Goal: Task Accomplishment & Management: Manage account settings

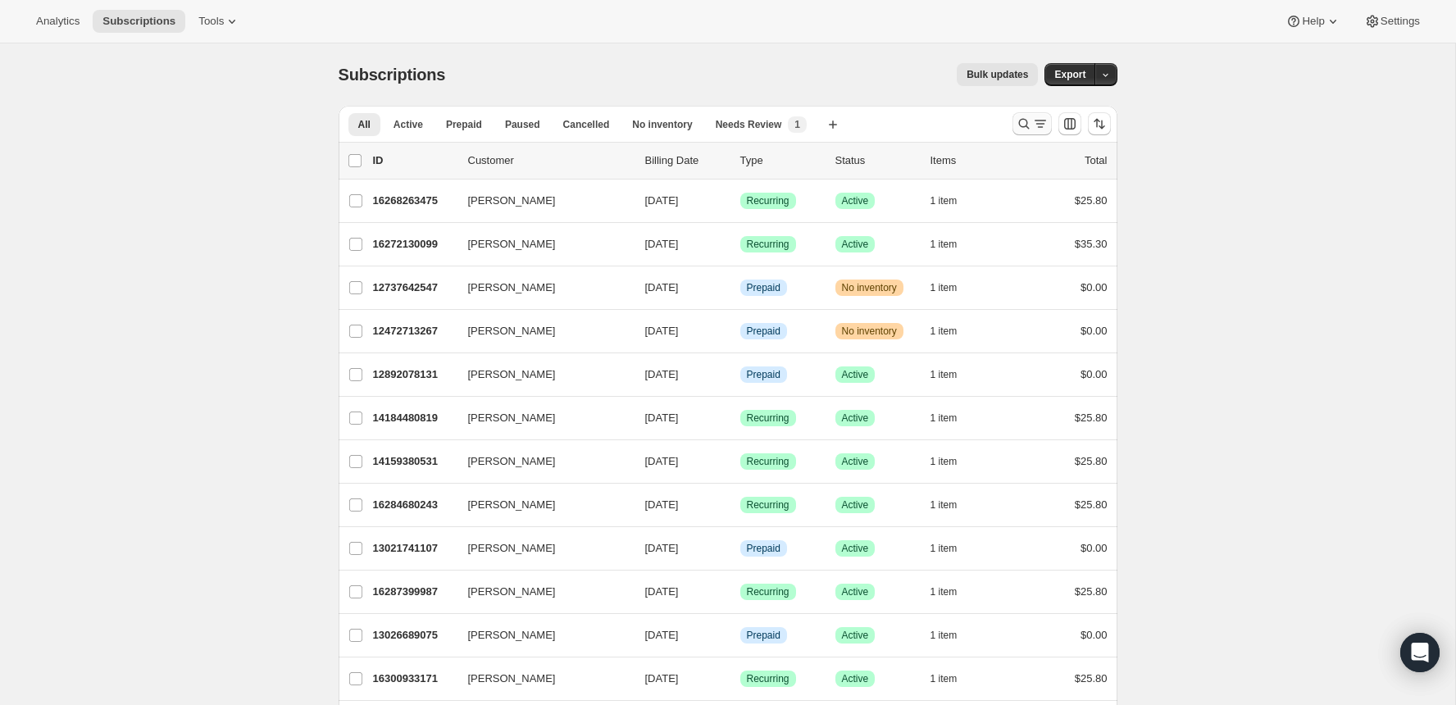
click at [1017, 130] on icon "Search and filter results" at bounding box center [1024, 124] width 16 height 16
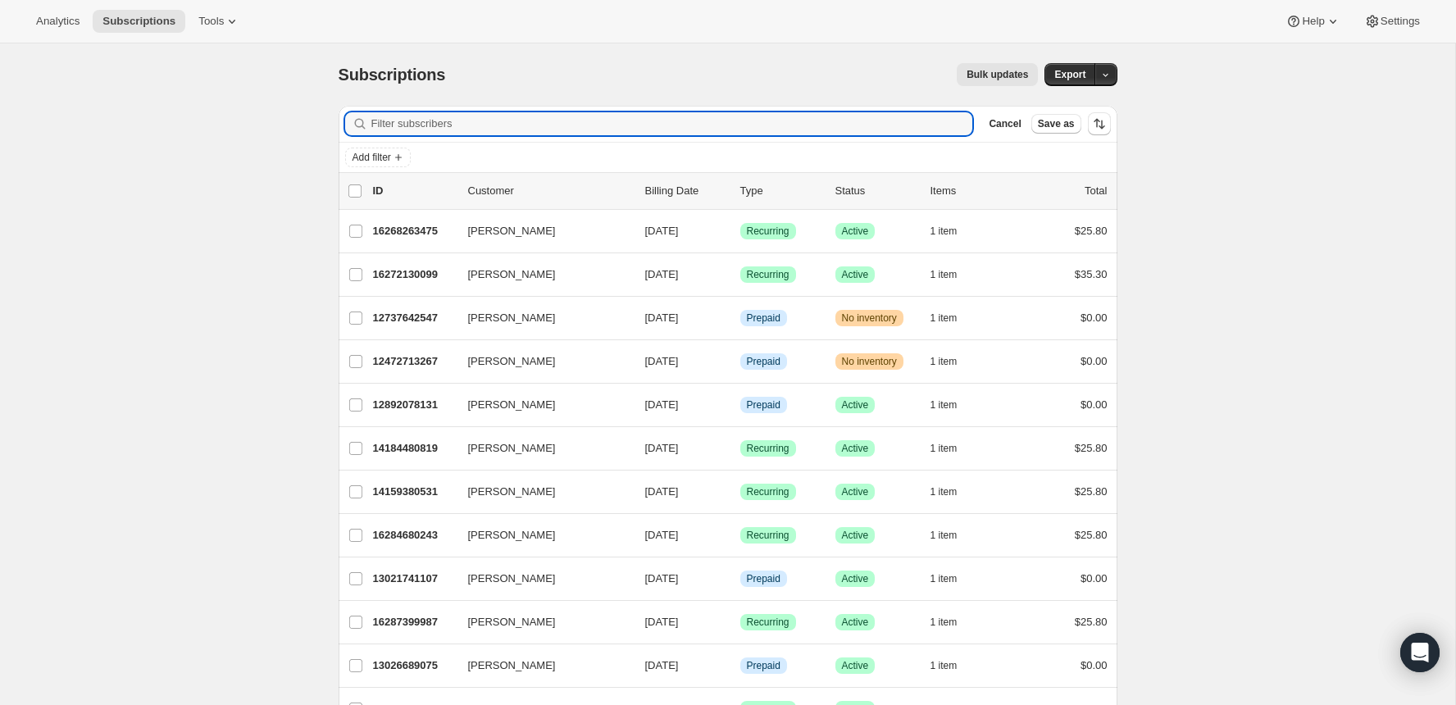
click at [739, 107] on div "Filter subscribers Cancel Save as" at bounding box center [728, 124] width 779 height 36
click at [728, 130] on input "Filter subscribers" at bounding box center [672, 123] width 602 height 23
paste input "[PERSON_NAME]"
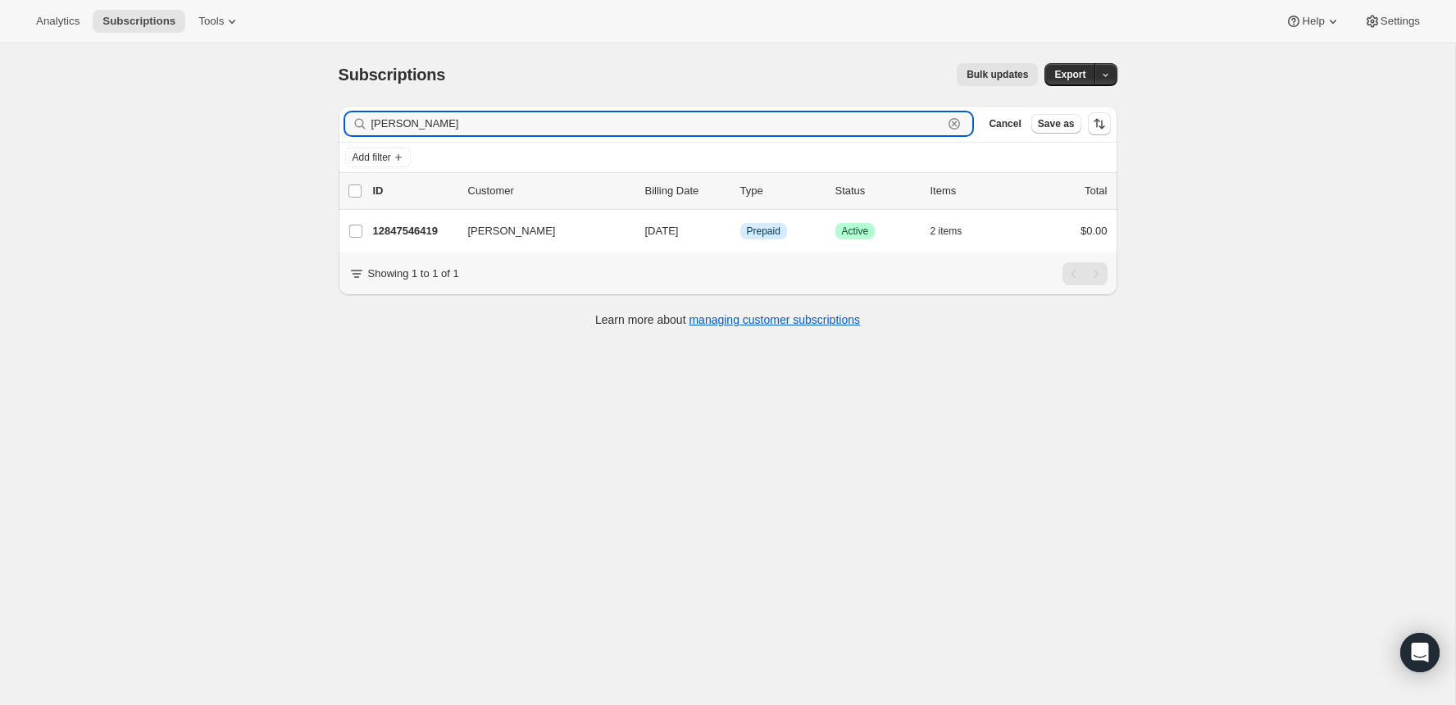
type input "[PERSON_NAME]"
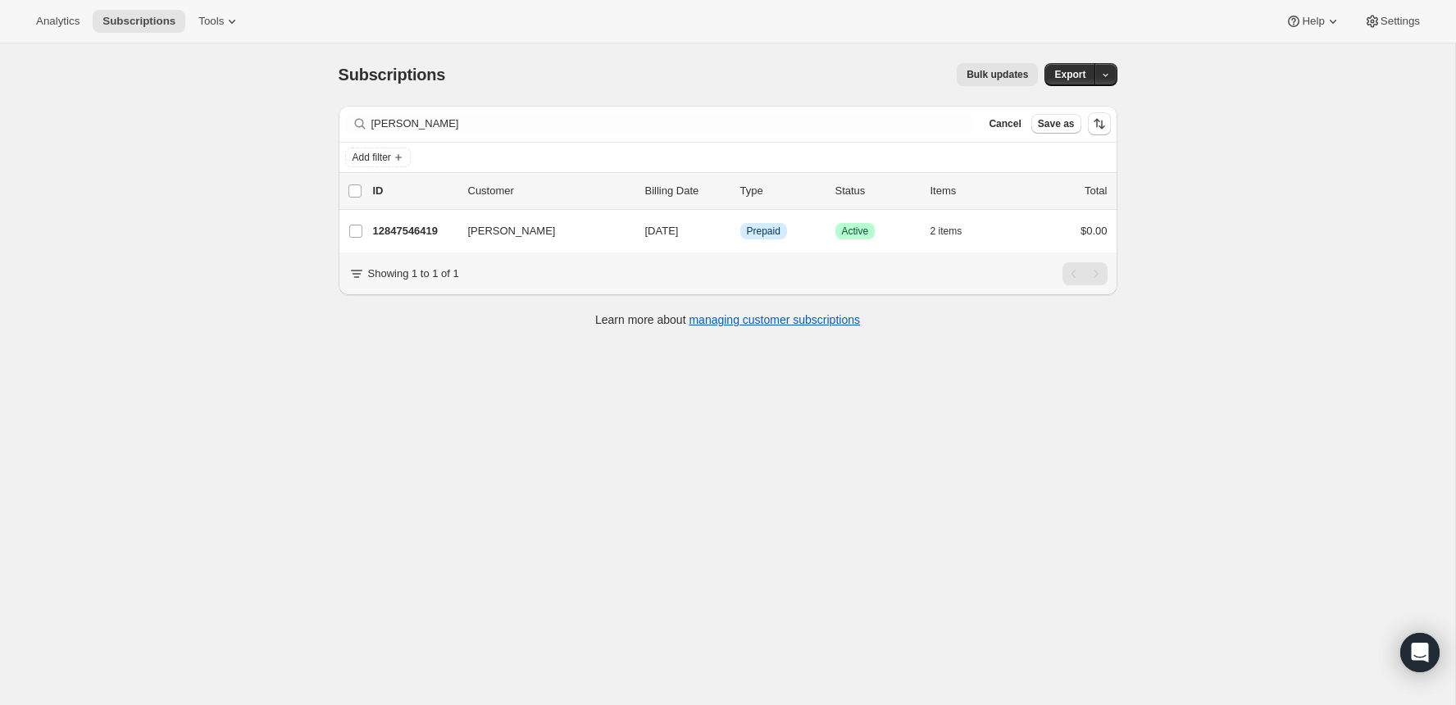
click at [431, 198] on p "ID" at bounding box center [414, 191] width 82 height 16
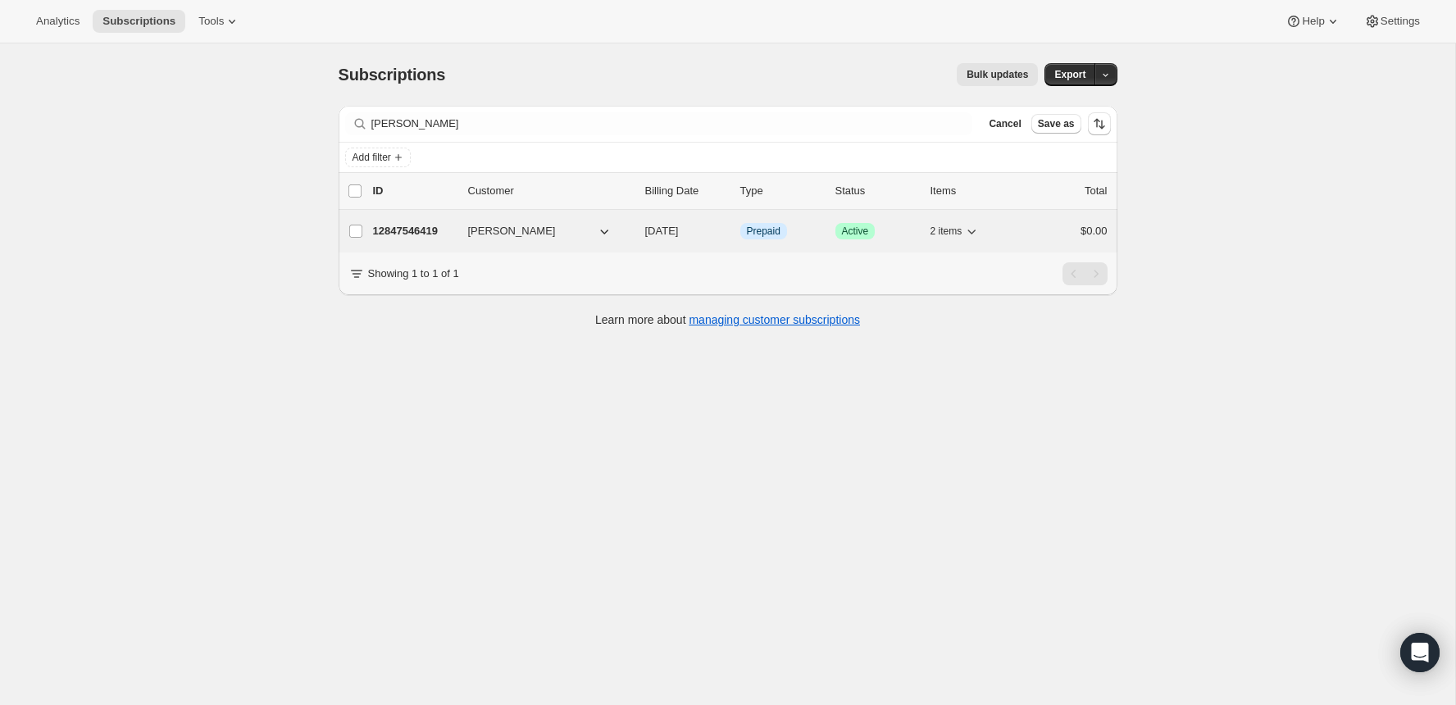
click at [417, 221] on div "12847546419 [PERSON_NAME] [DATE] Info Prepaid Success Active 2 items $0.00" at bounding box center [740, 231] width 735 height 23
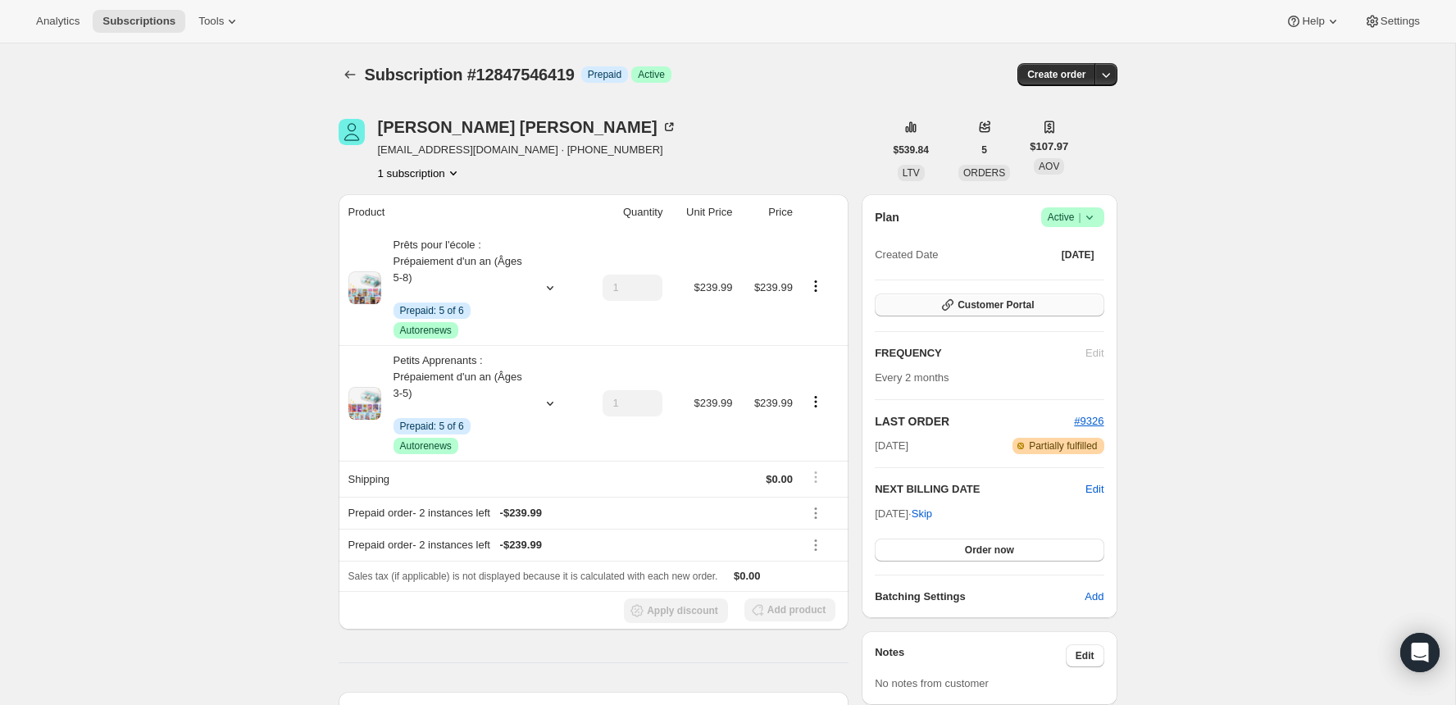
click at [918, 314] on button "Customer Portal" at bounding box center [989, 305] width 229 height 23
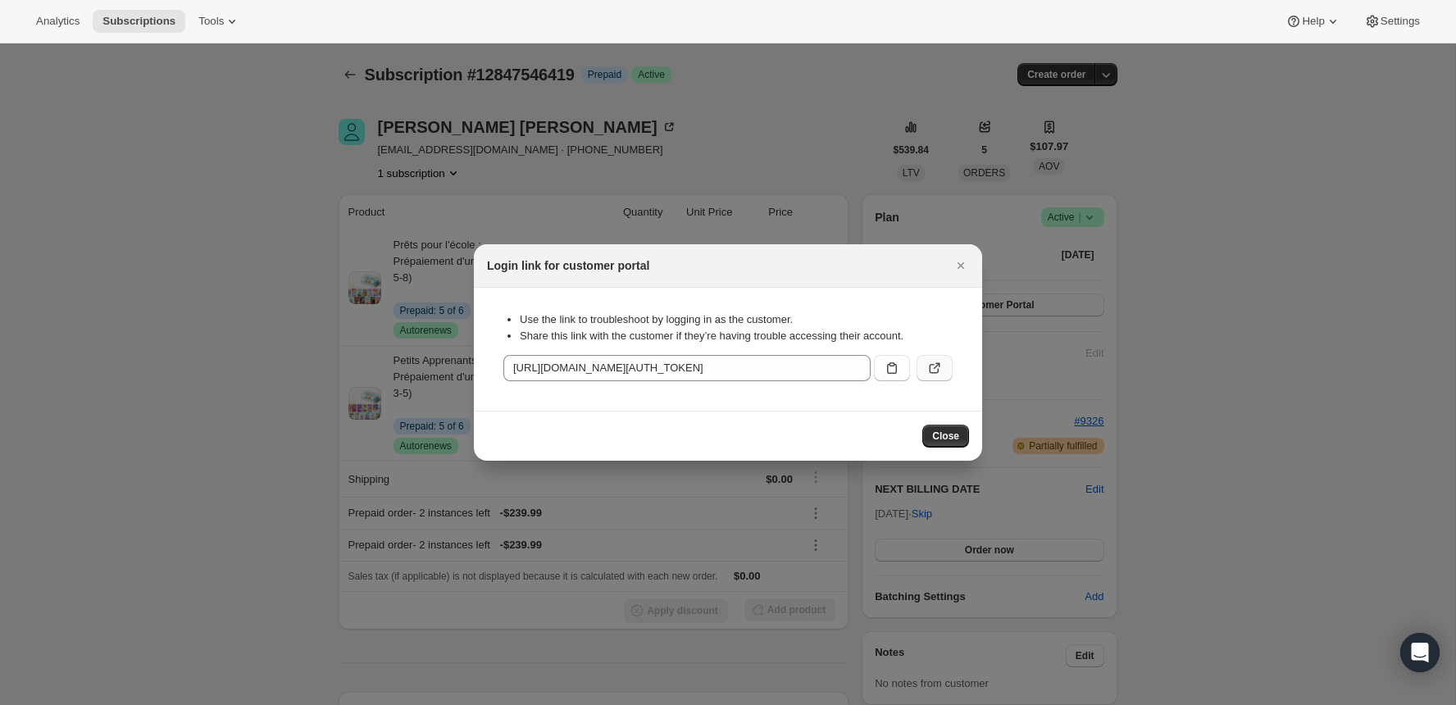
click at [933, 356] on button ":rci:" at bounding box center [935, 368] width 36 height 26
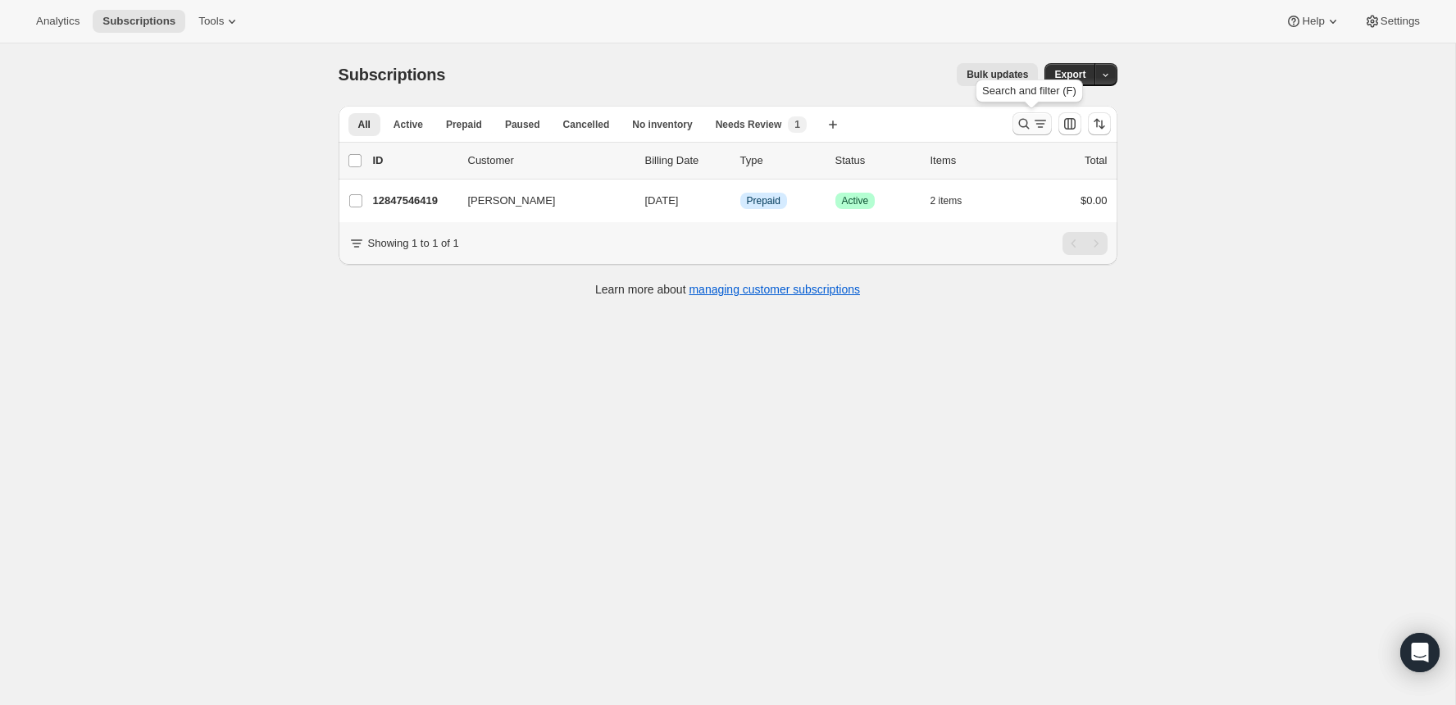
click at [1030, 121] on icon "Search and filter results" at bounding box center [1024, 124] width 16 height 16
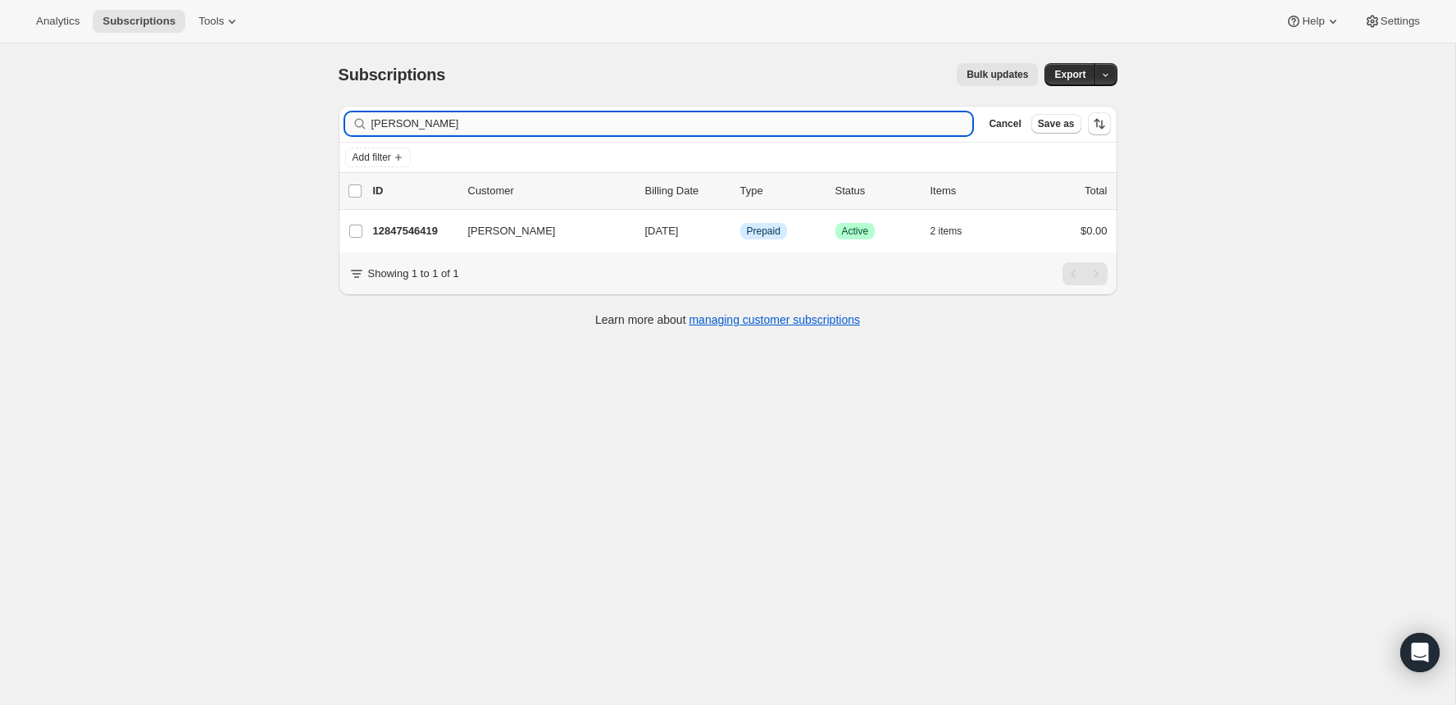
click at [845, 112] on input "[PERSON_NAME]" at bounding box center [672, 123] width 602 height 23
click at [845, 113] on input "[PERSON_NAME]" at bounding box center [672, 123] width 602 height 23
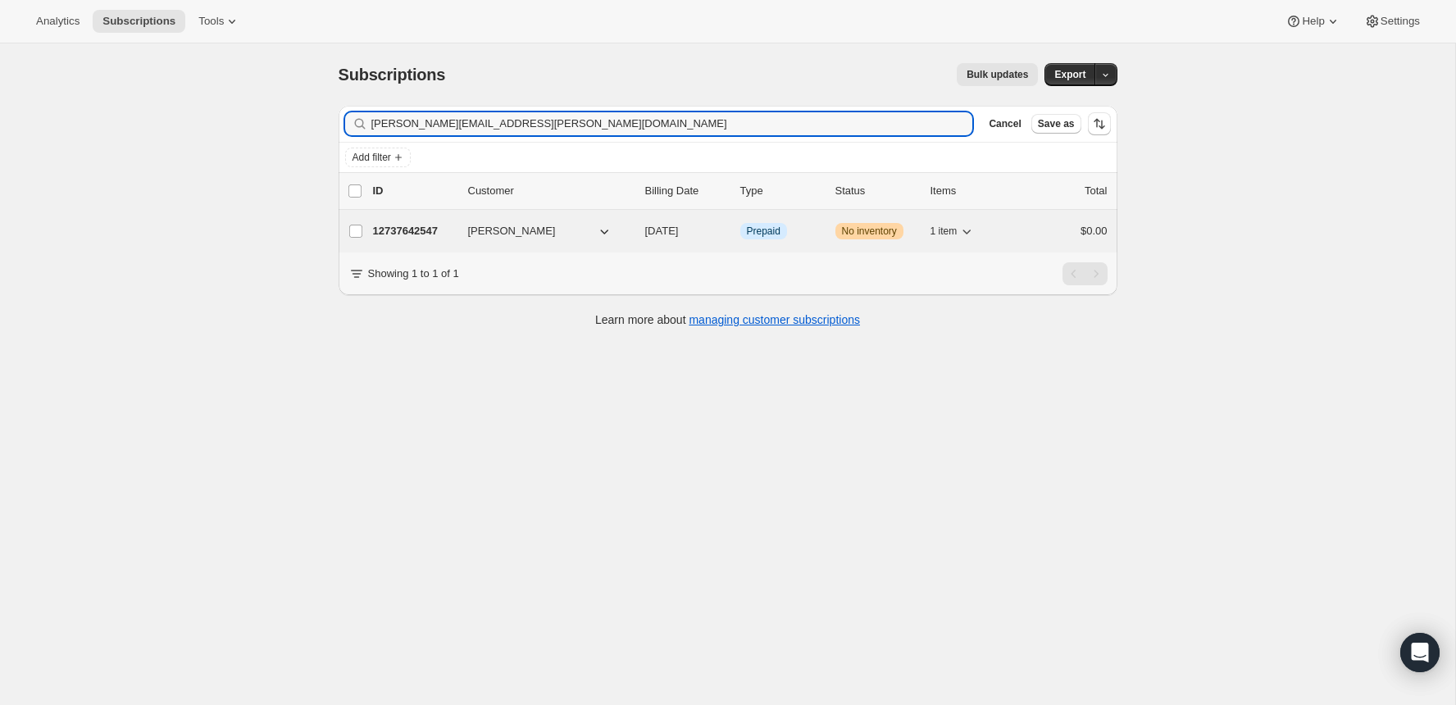
type input "[PERSON_NAME][EMAIL_ADDRESS][PERSON_NAME][DOMAIN_NAME]"
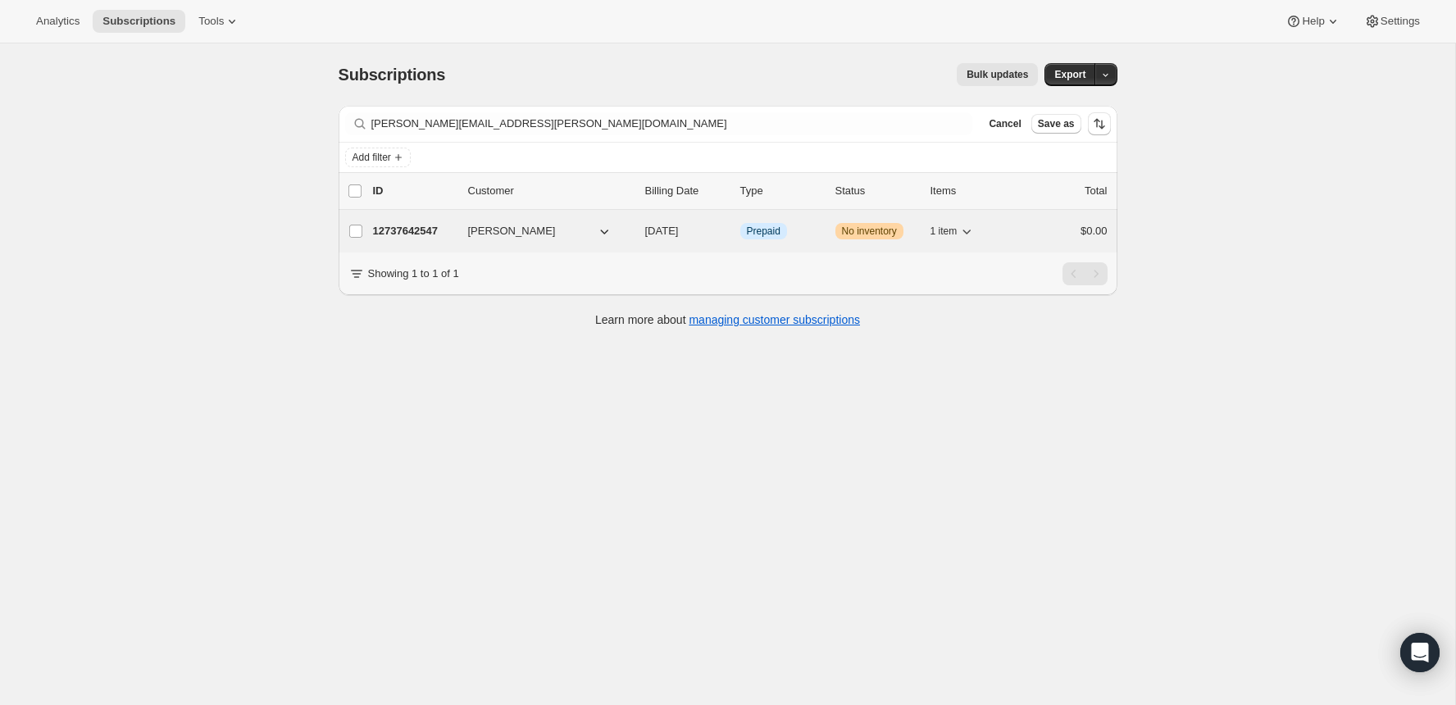
click at [397, 233] on p "12737642547" at bounding box center [414, 231] width 82 height 16
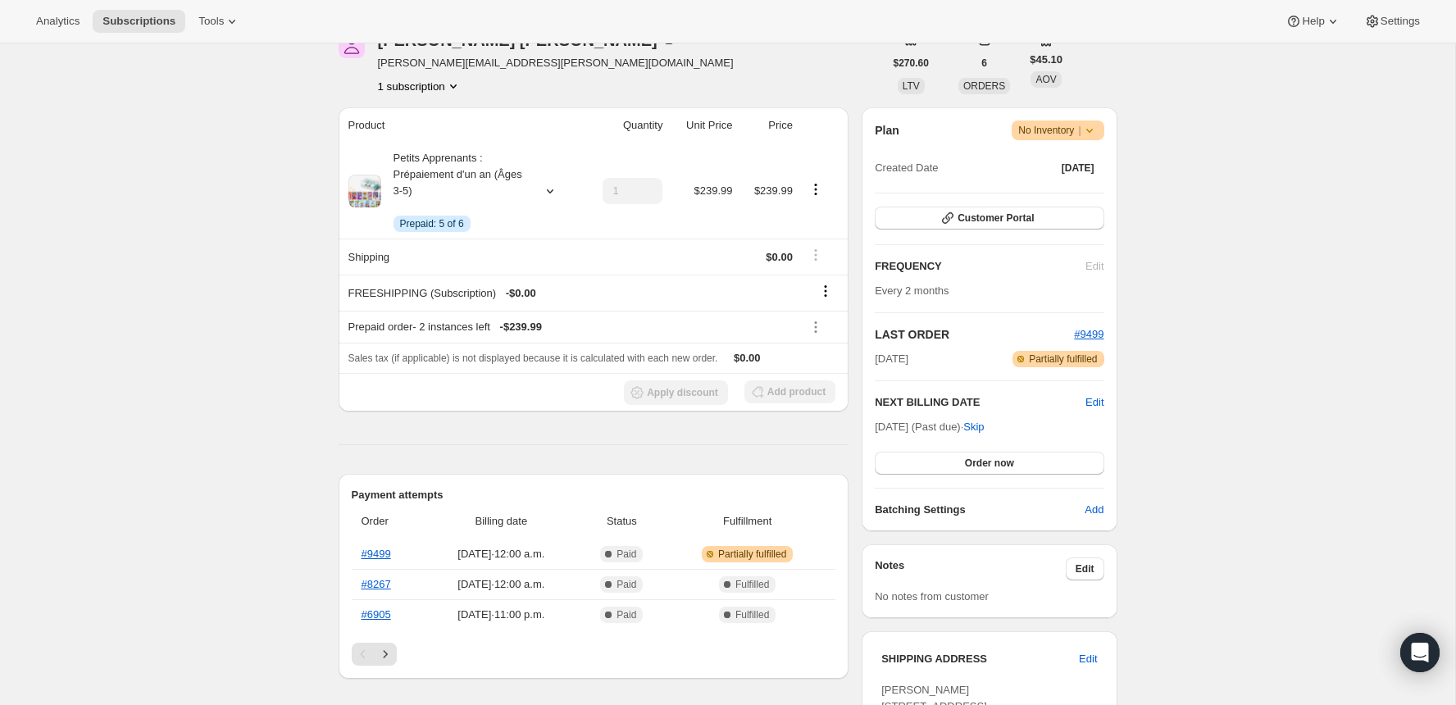
scroll to position [230, 0]
click at [989, 207] on button "Customer Portal" at bounding box center [989, 215] width 229 height 23
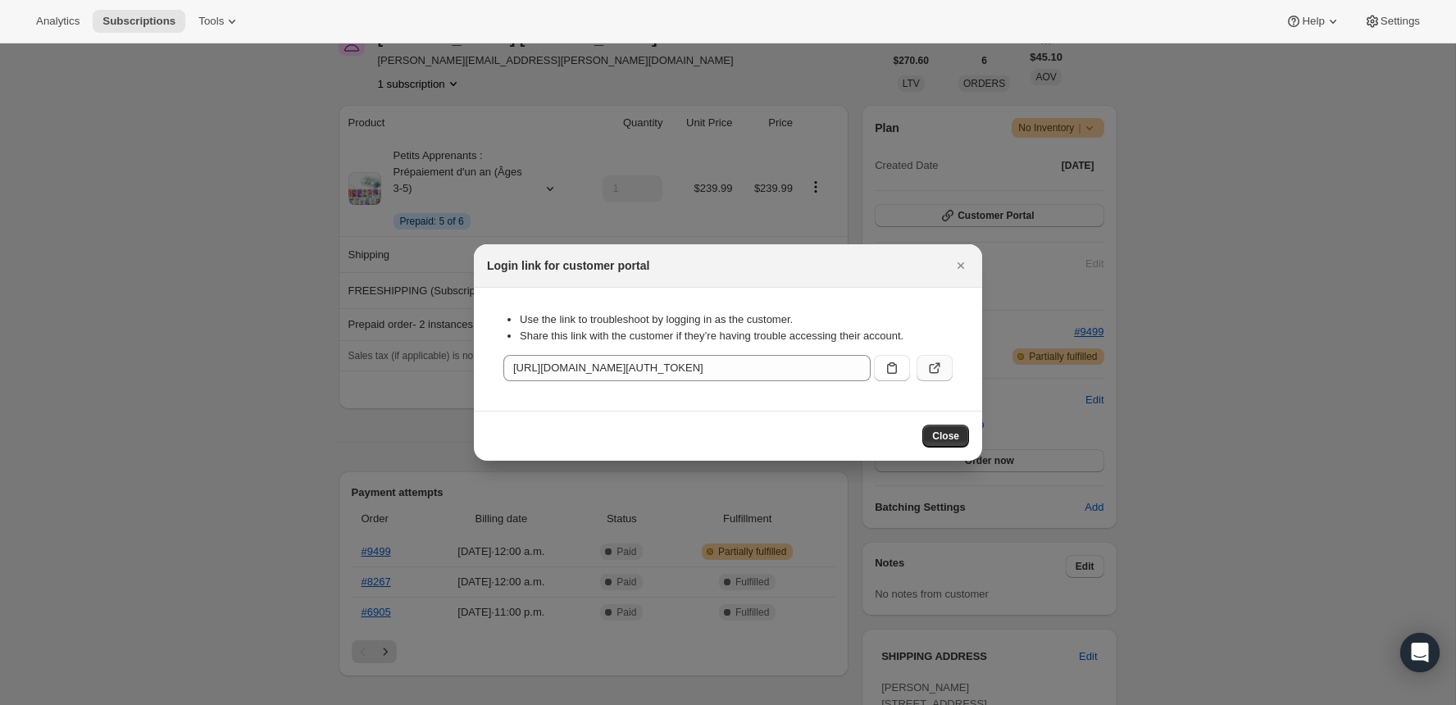
click at [928, 373] on icon ":rgq:" at bounding box center [935, 368] width 16 height 16
click at [964, 263] on icon "Close" at bounding box center [961, 266] width 16 height 16
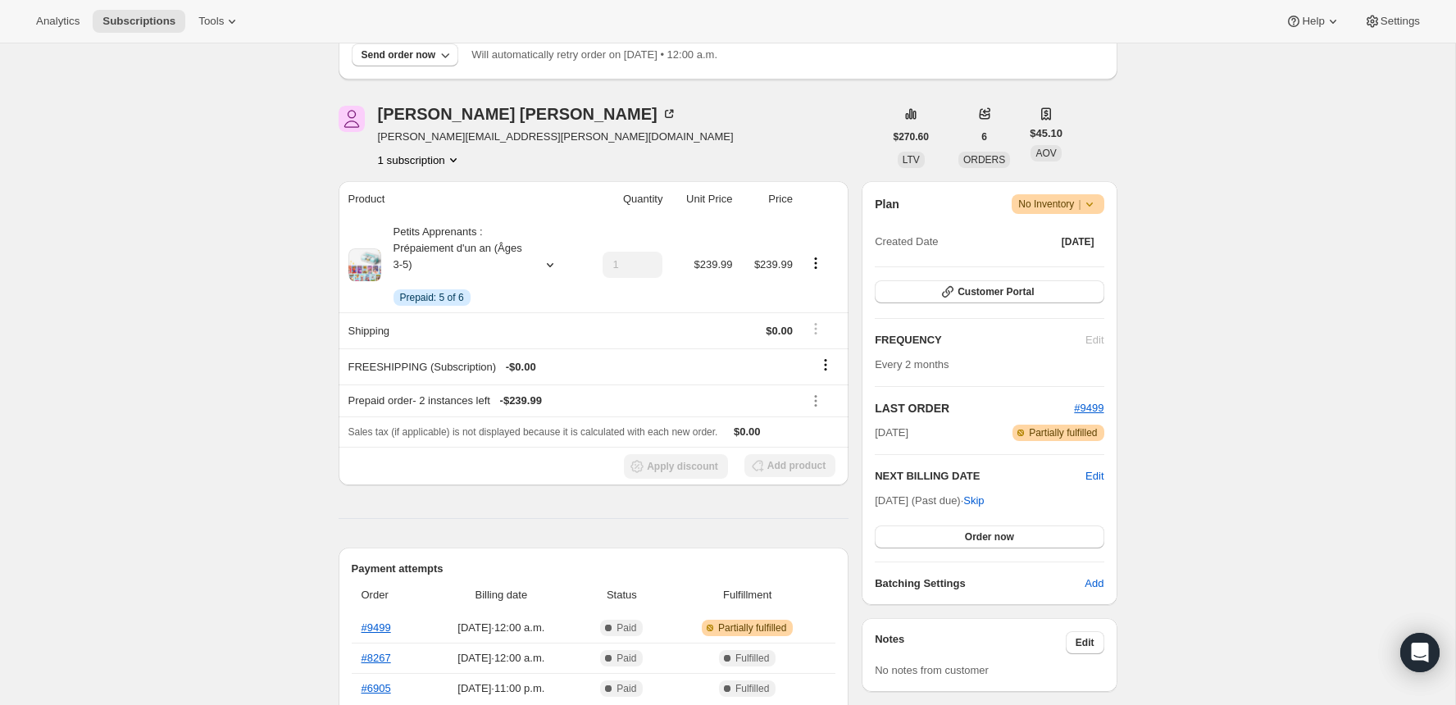
scroll to position [188, 0]
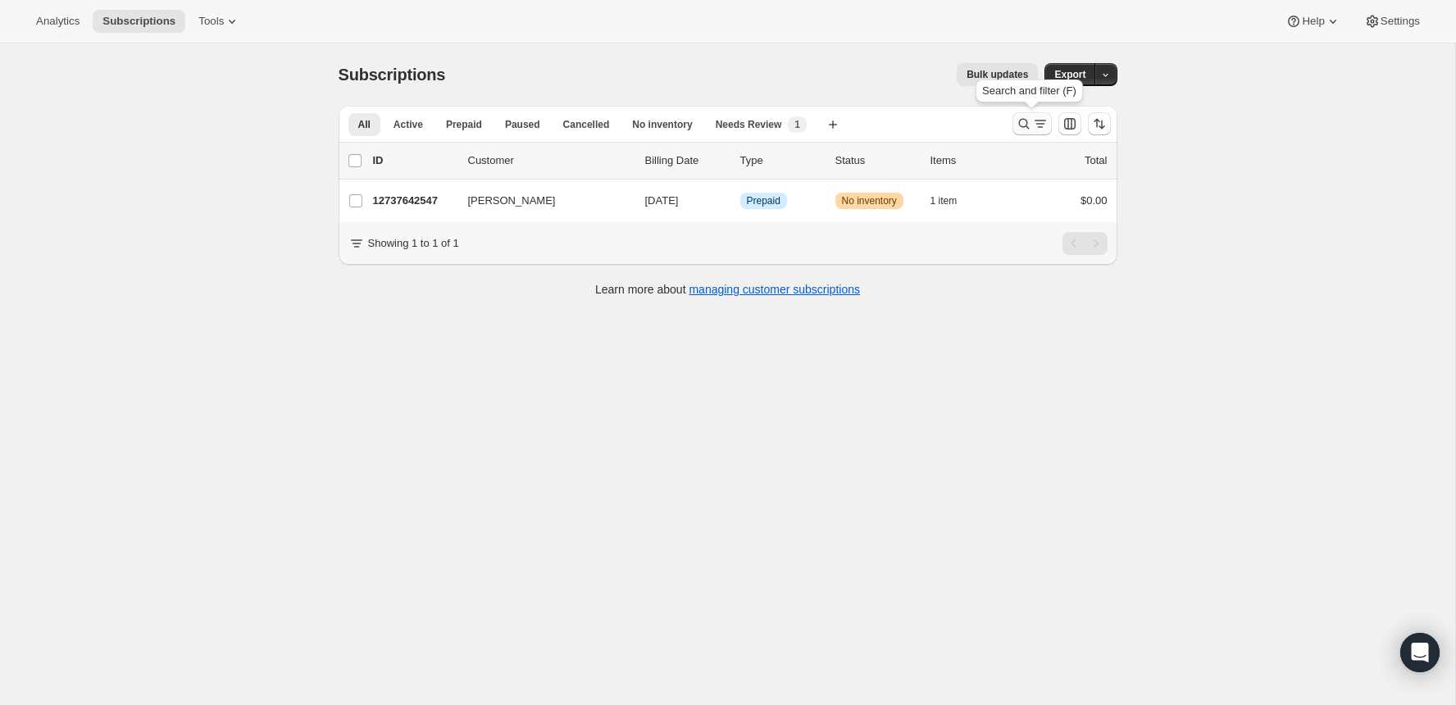
click at [1016, 125] on icon "Search and filter results" at bounding box center [1024, 124] width 16 height 16
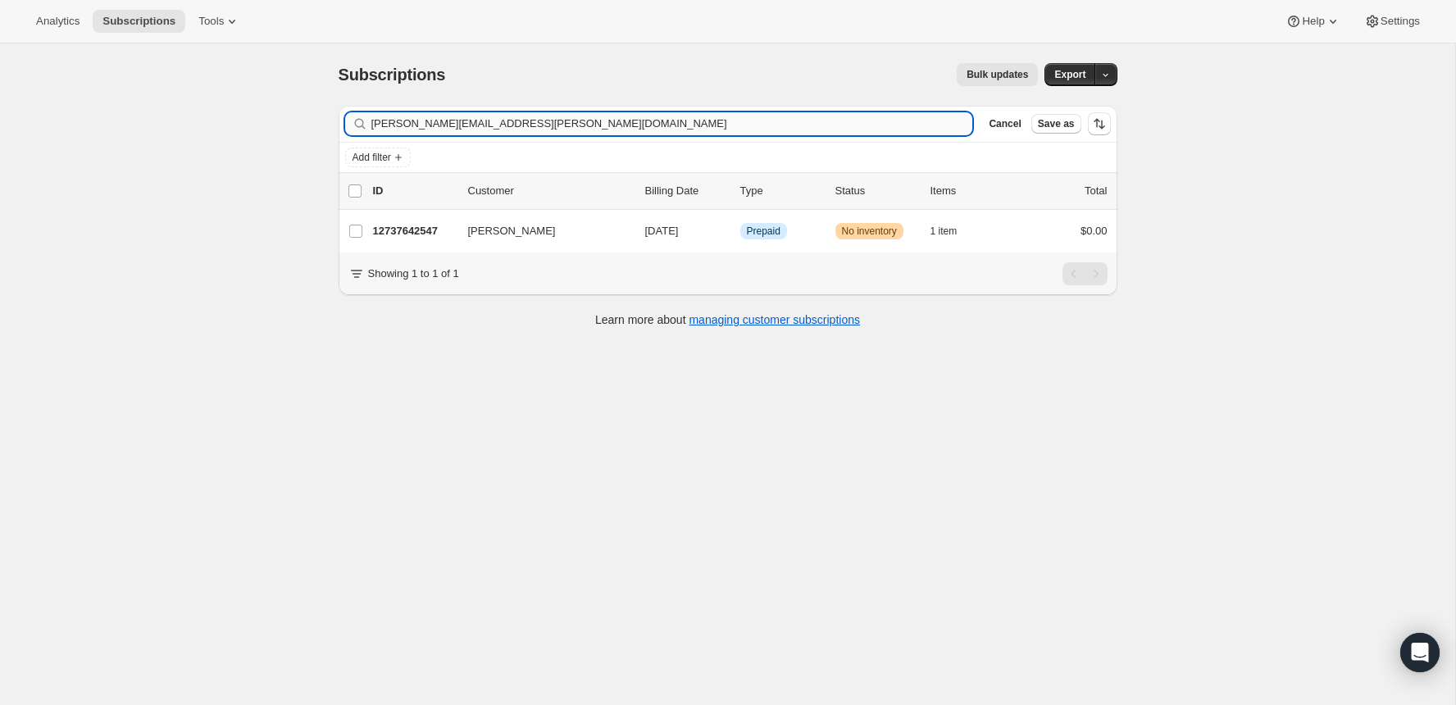
click at [852, 124] on input "[PERSON_NAME][EMAIL_ADDRESS][PERSON_NAME][DOMAIN_NAME]" at bounding box center [672, 123] width 602 height 23
type input "[PERSON_NAME][EMAIL_ADDRESS][PERSON_NAME][DOMAIN_NAME]"
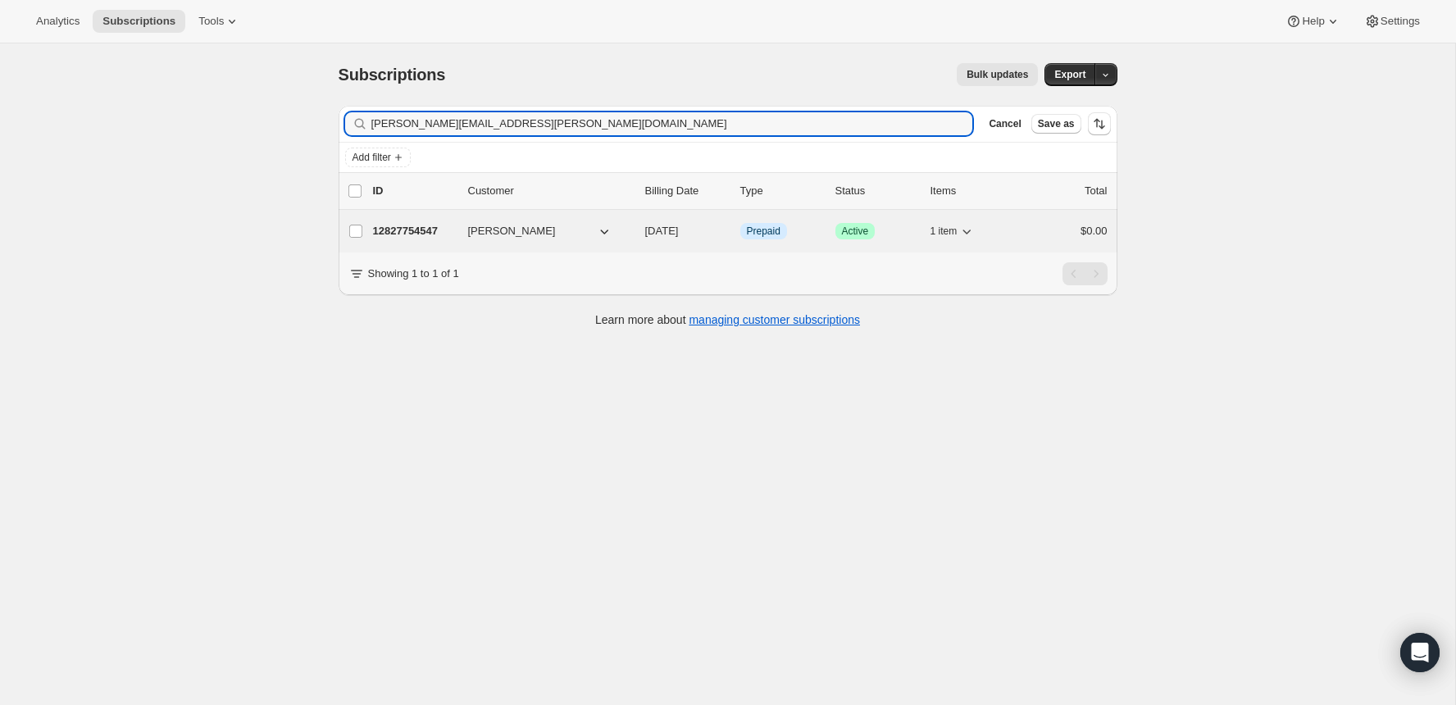
click at [399, 228] on p "12827754547" at bounding box center [414, 231] width 82 height 16
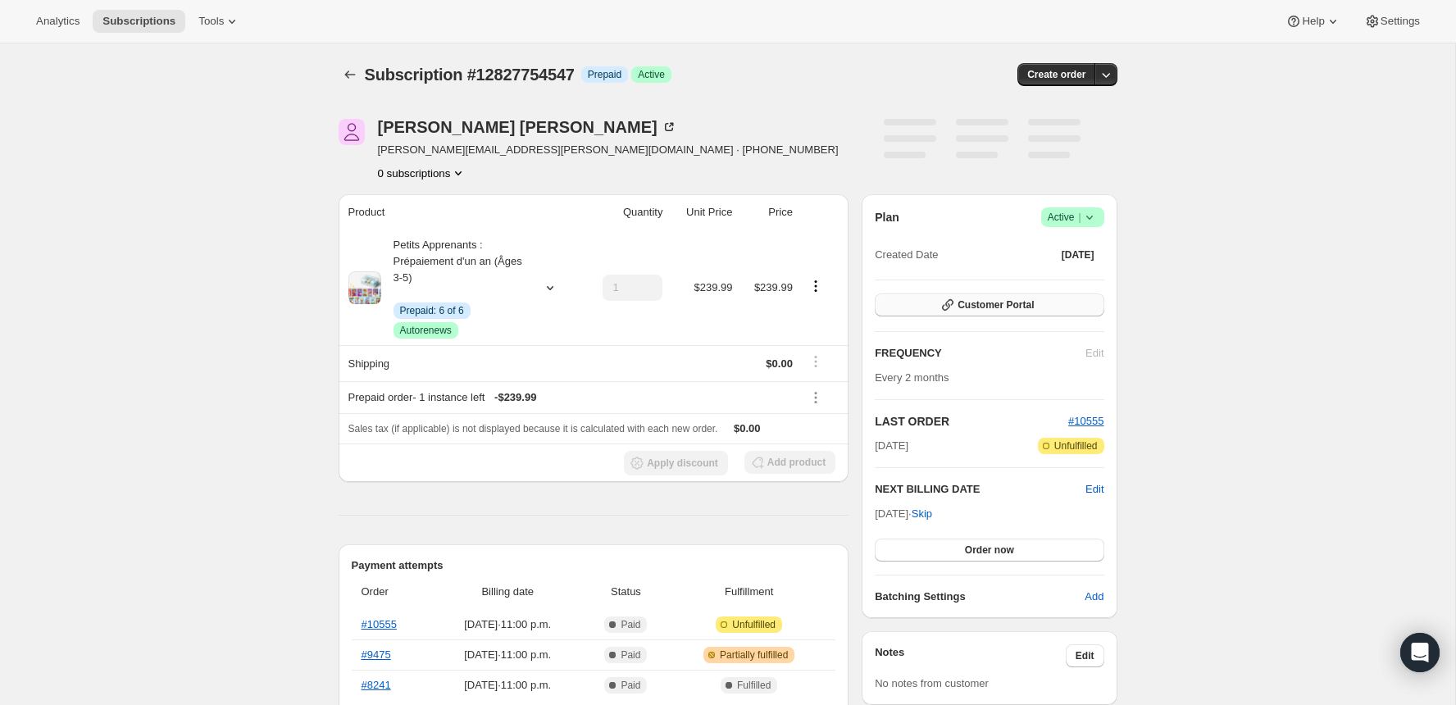
click at [990, 308] on span "Customer Portal" at bounding box center [996, 305] width 76 height 13
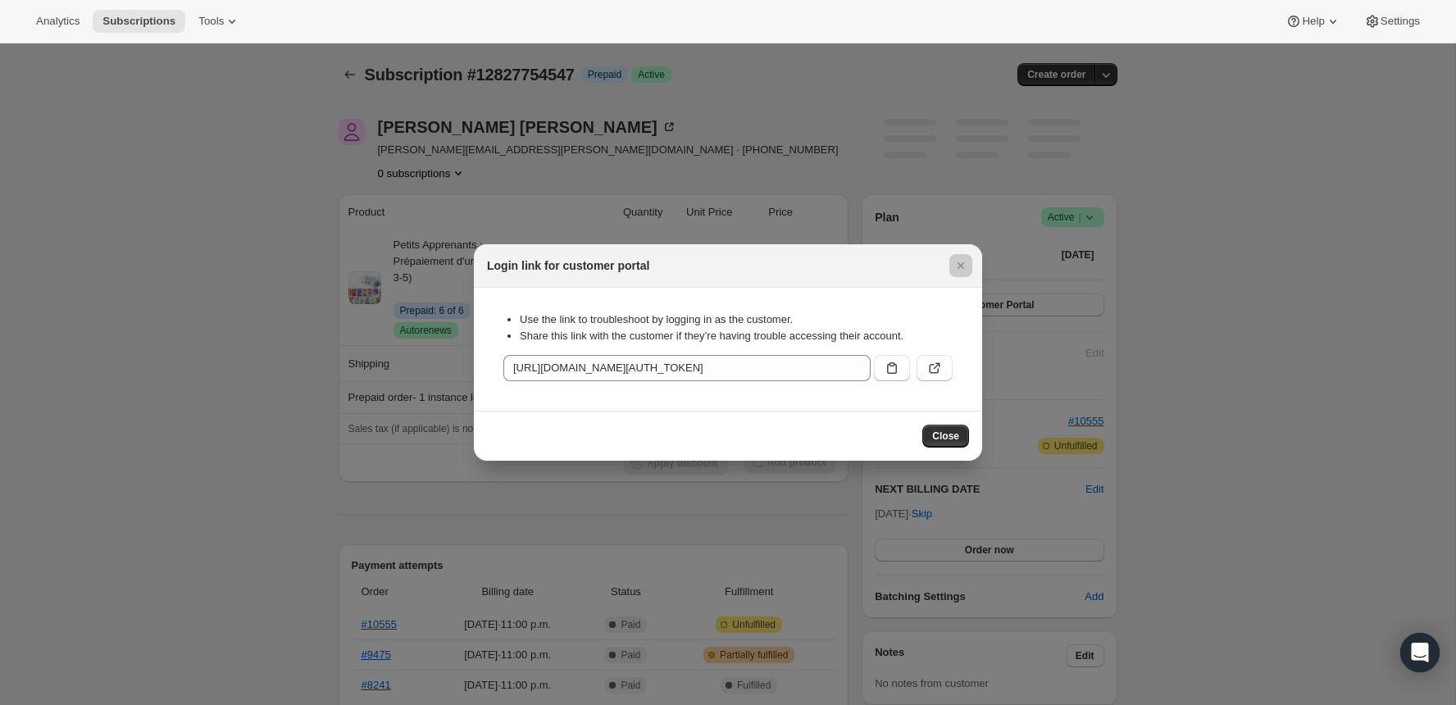
click at [340, 554] on div at bounding box center [728, 352] width 1456 height 705
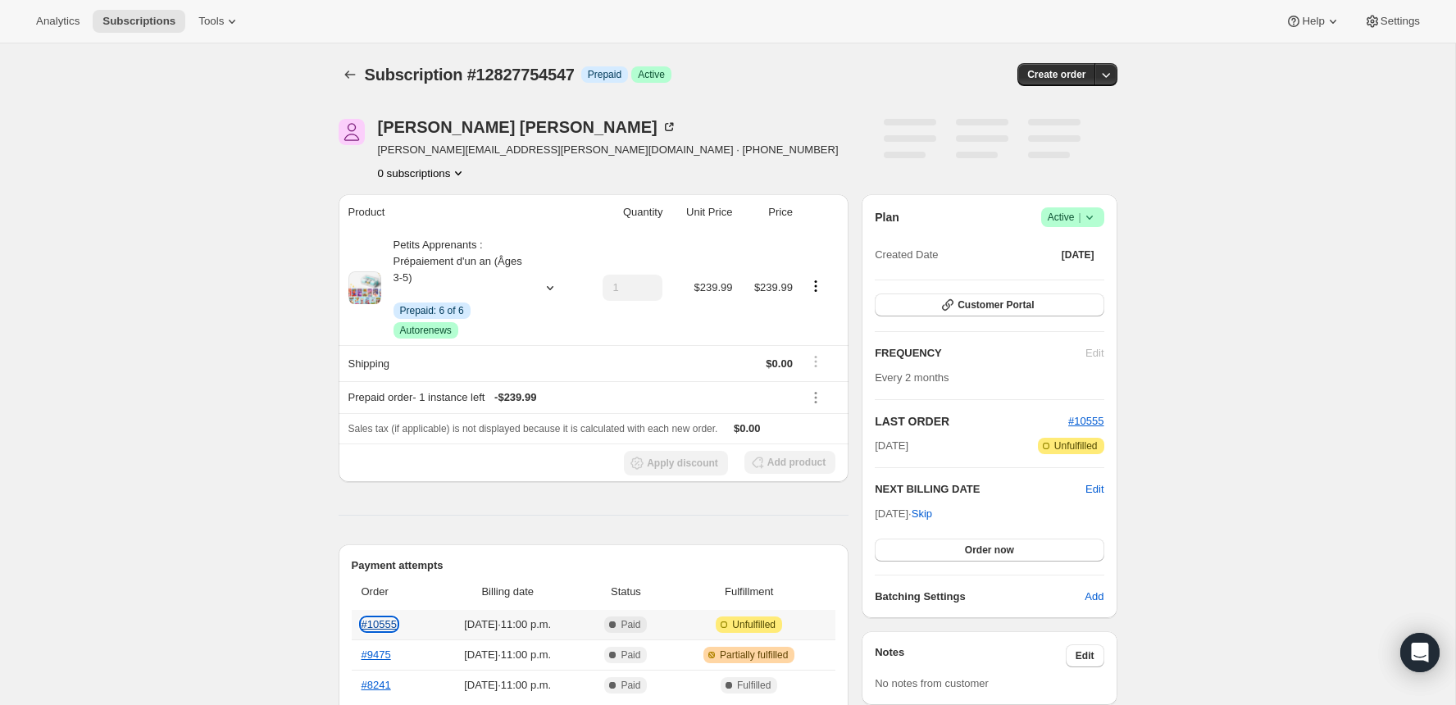
click at [380, 628] on link "#10555" at bounding box center [379, 624] width 35 height 12
click at [996, 286] on div "Plan Success Active | Created Date [DATE] Customer Portal FREQUENCY Edit Every …" at bounding box center [989, 406] width 229 height 398
click at [996, 294] on button "Customer Portal" at bounding box center [989, 305] width 229 height 23
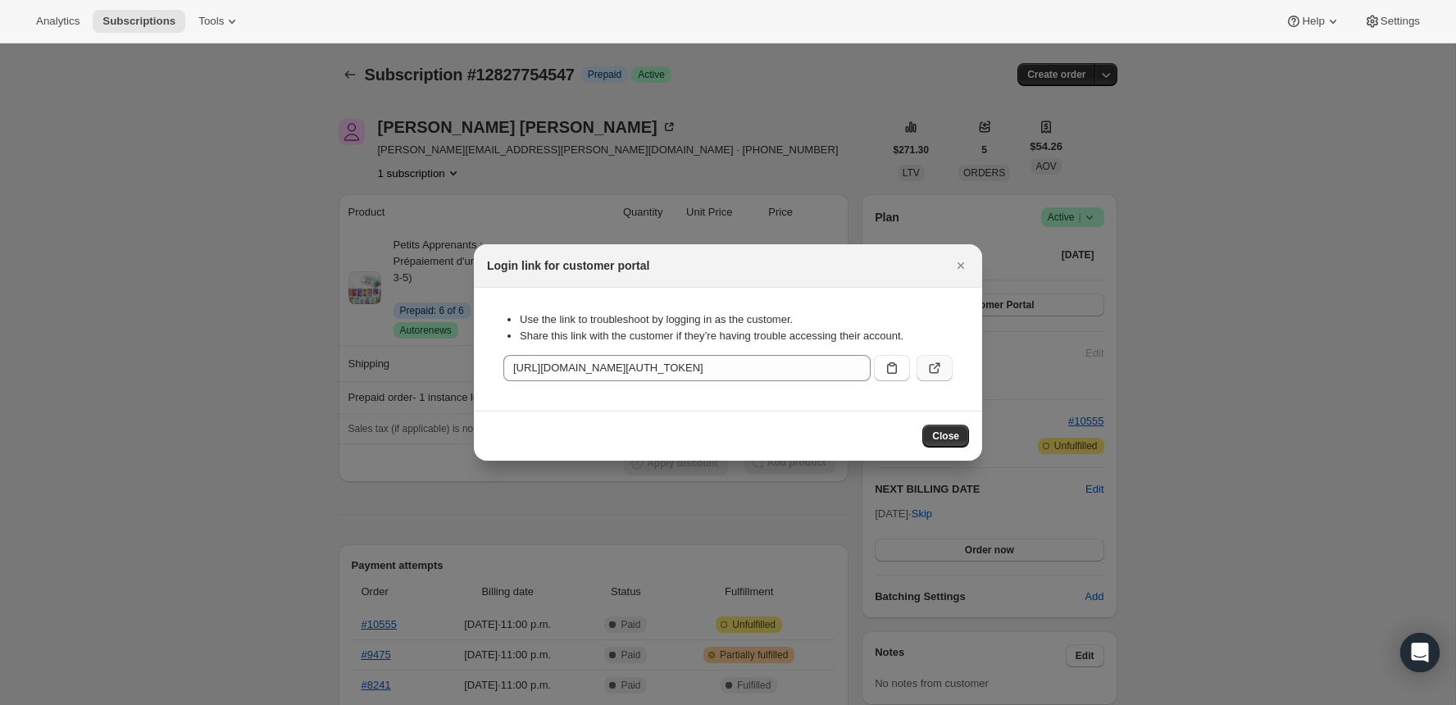
click at [923, 369] on button ":rks:" at bounding box center [935, 368] width 36 height 26
click at [964, 272] on icon "Close" at bounding box center [961, 266] width 16 height 16
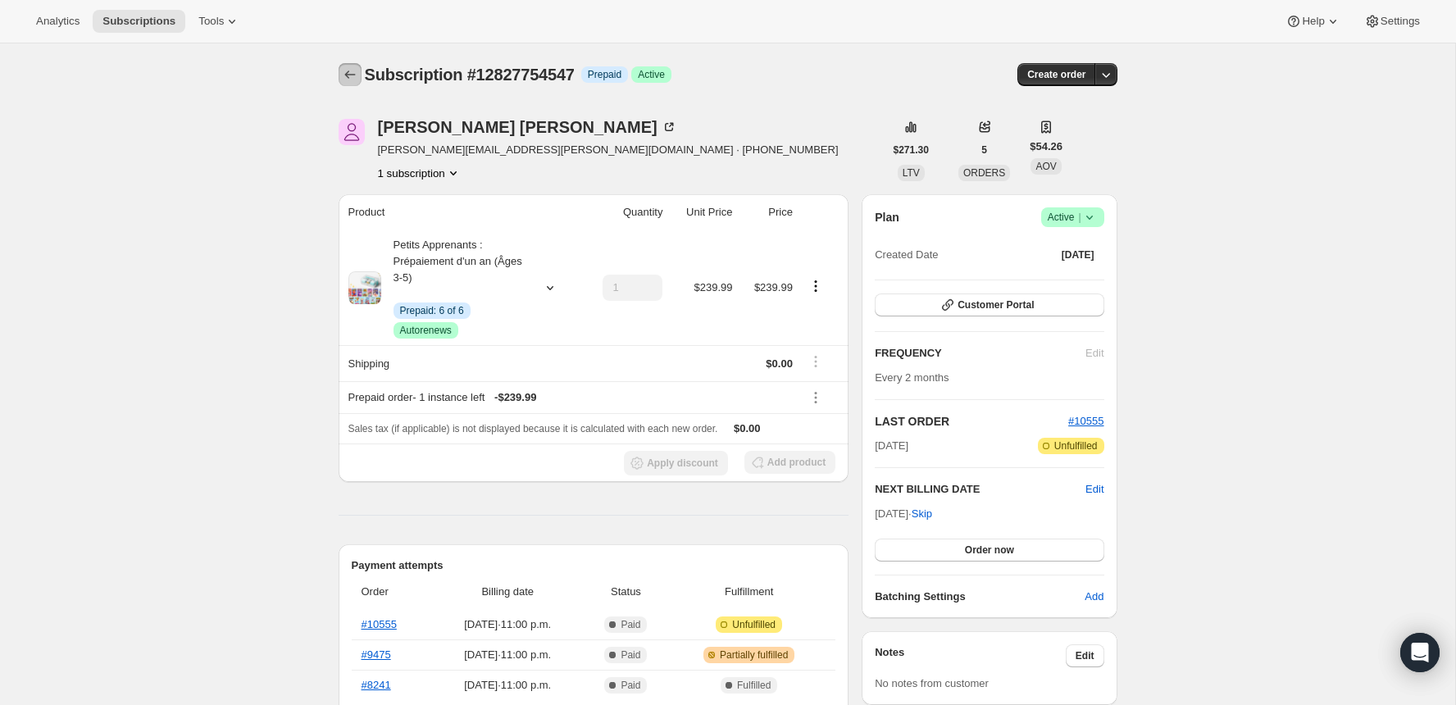
click at [349, 76] on icon "Subscriptions" at bounding box center [350, 74] width 16 height 16
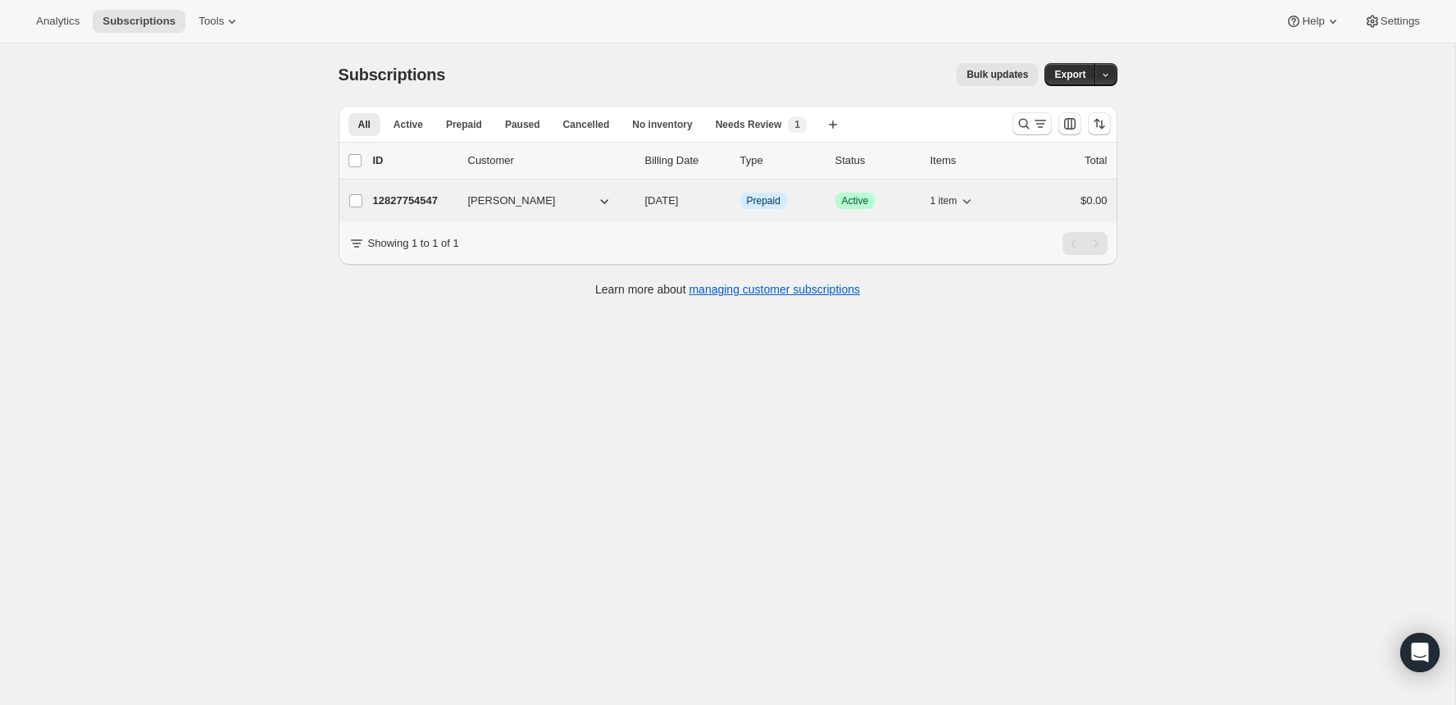
click at [413, 201] on p "12827754547" at bounding box center [414, 201] width 82 height 16
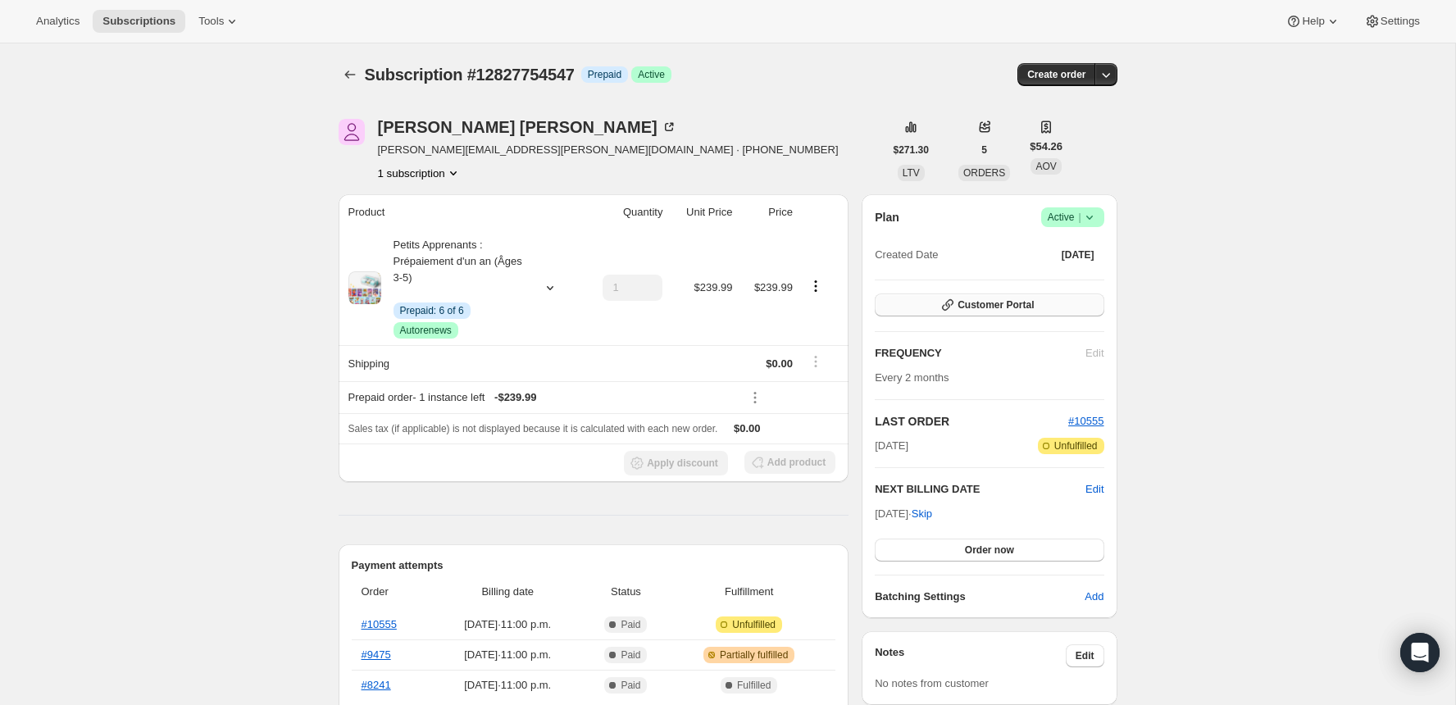
click at [999, 309] on span "Customer Portal" at bounding box center [996, 305] width 76 height 13
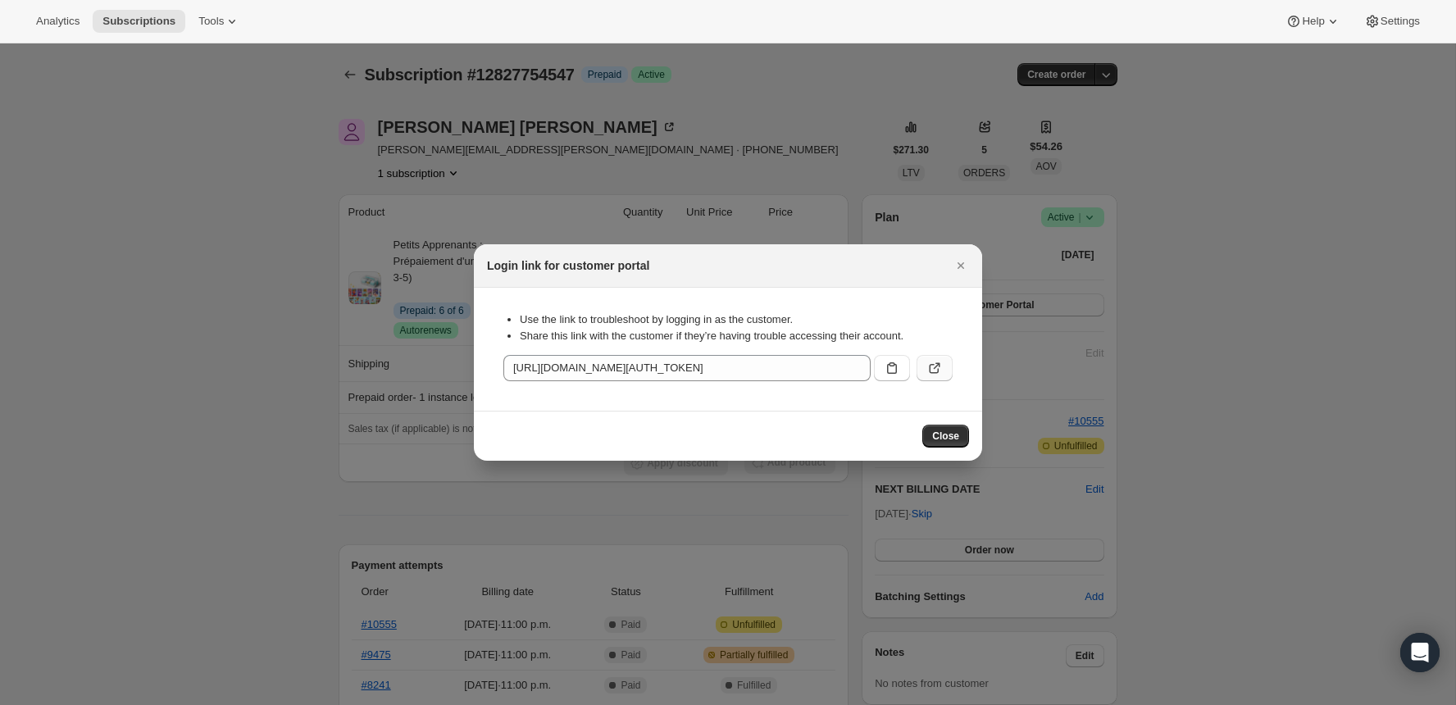
click at [937, 369] on icon ":roe:" at bounding box center [935, 368] width 16 height 16
click at [955, 268] on icon "Close" at bounding box center [961, 266] width 16 height 16
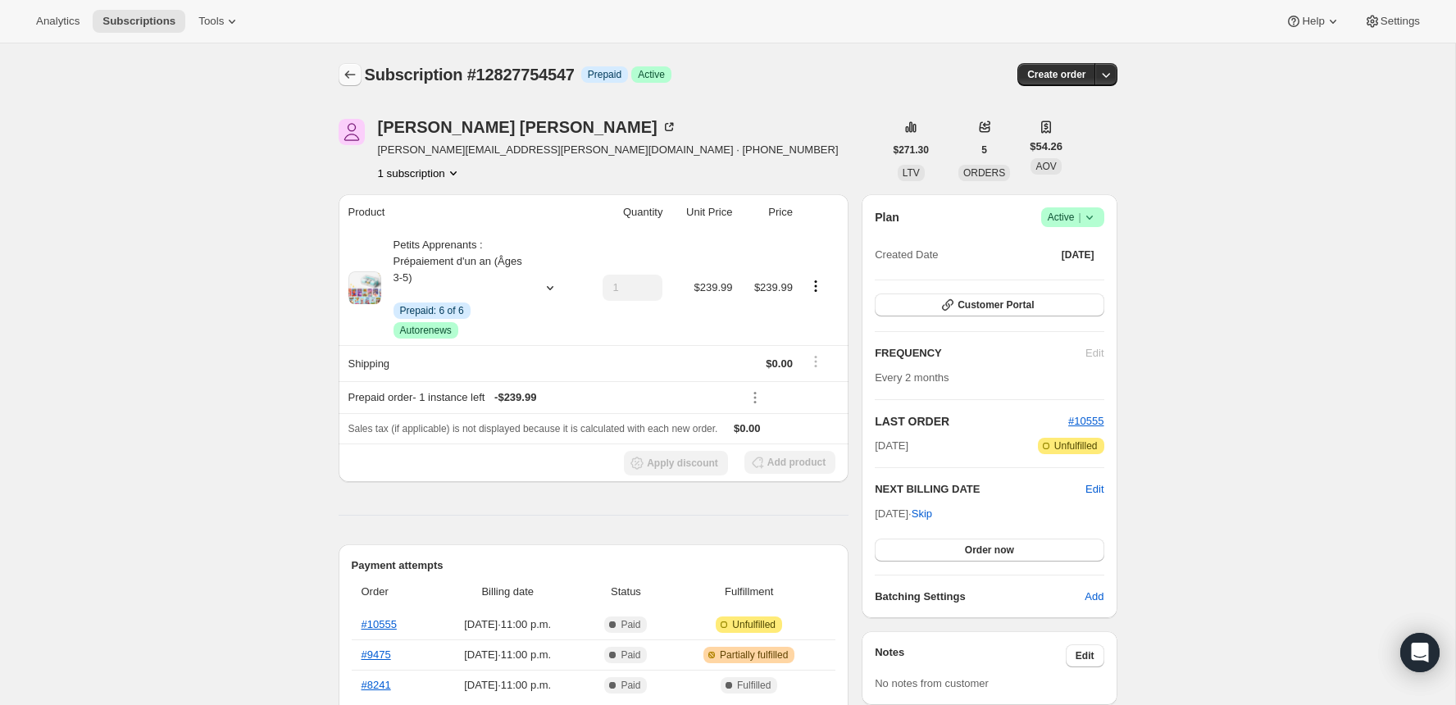
click at [352, 74] on icon "Subscriptions" at bounding box center [350, 74] width 16 height 16
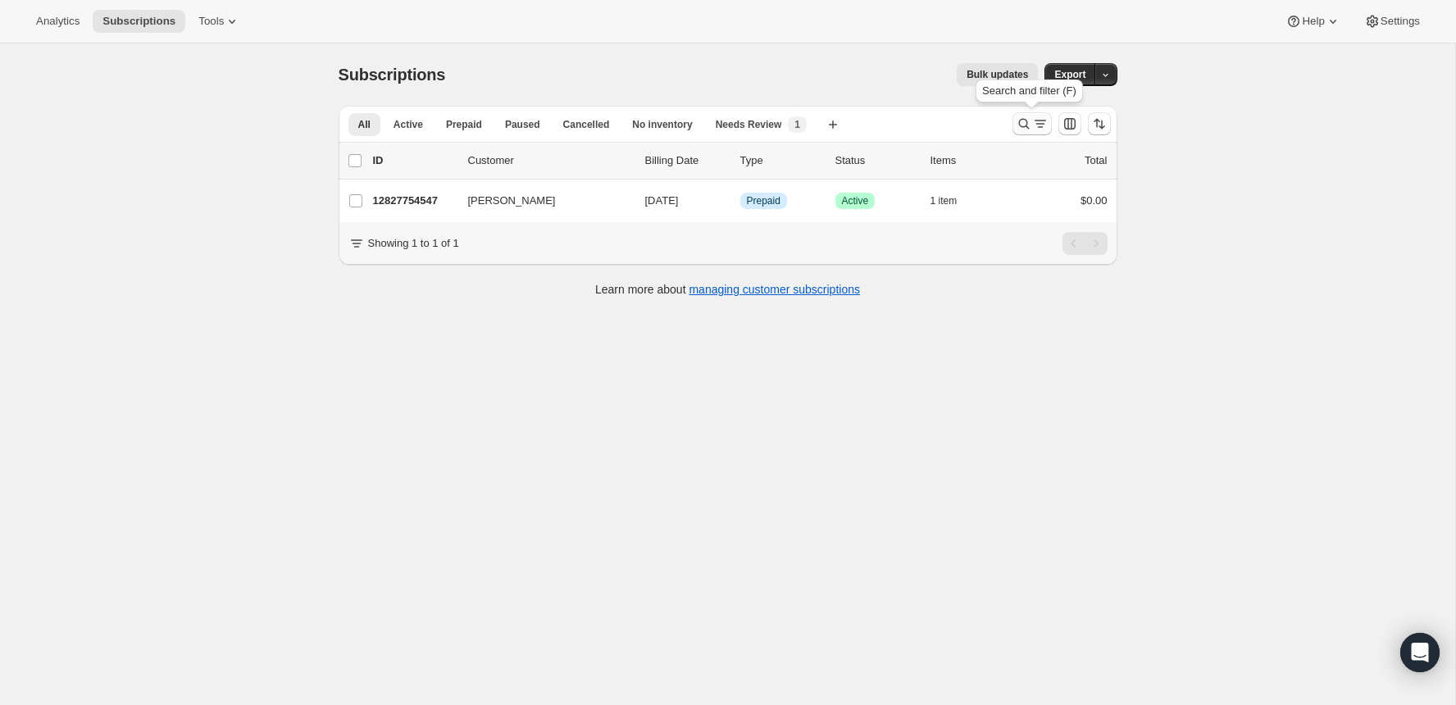
click at [1024, 112] on button "Search and filter results" at bounding box center [1032, 123] width 39 height 23
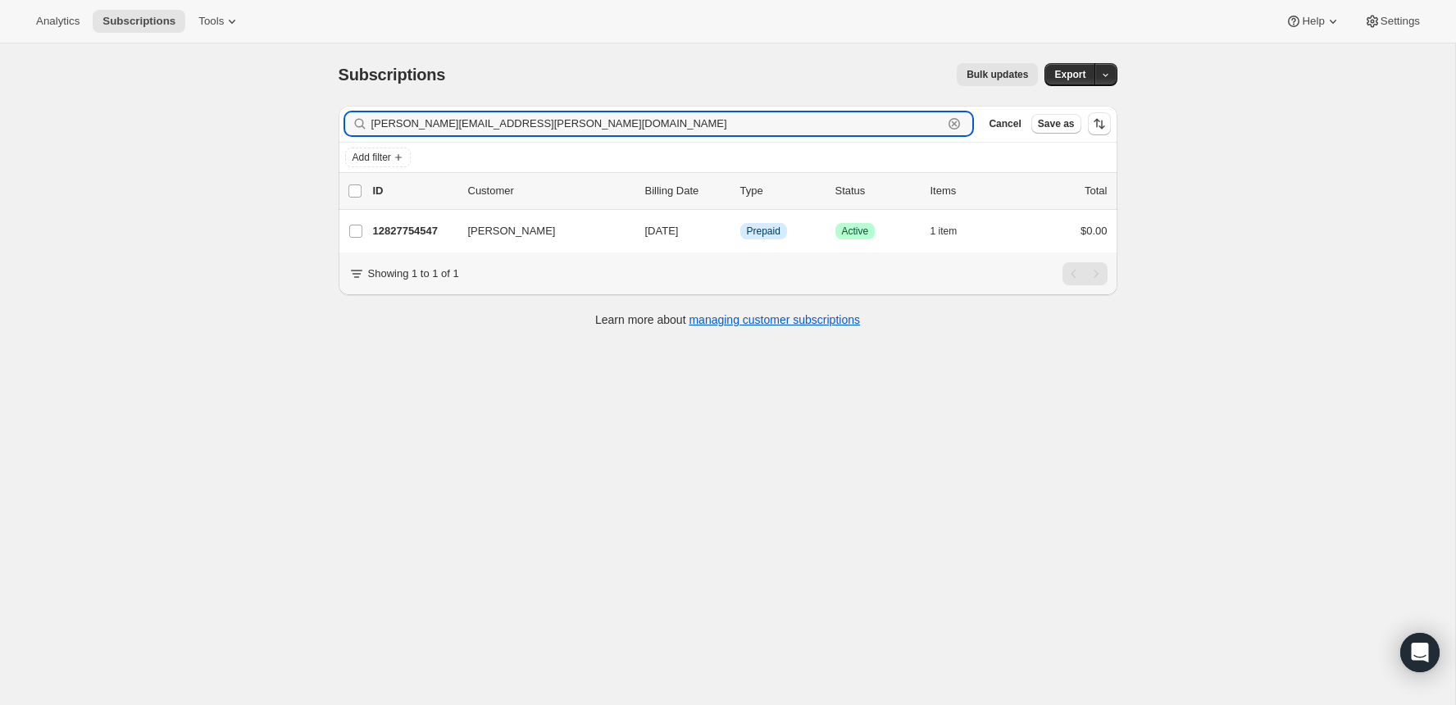
click at [952, 122] on icon "button" at bounding box center [954, 124] width 16 height 16
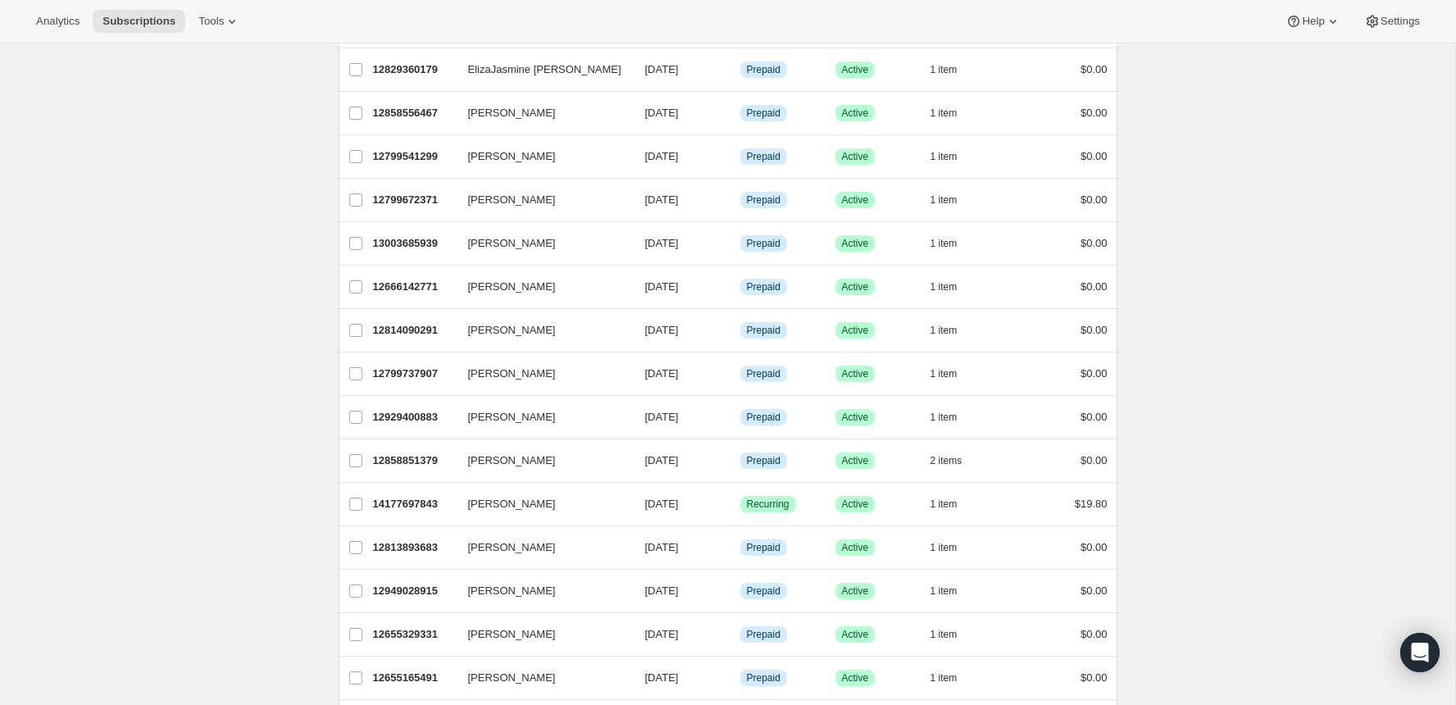
scroll to position [1684, 0]
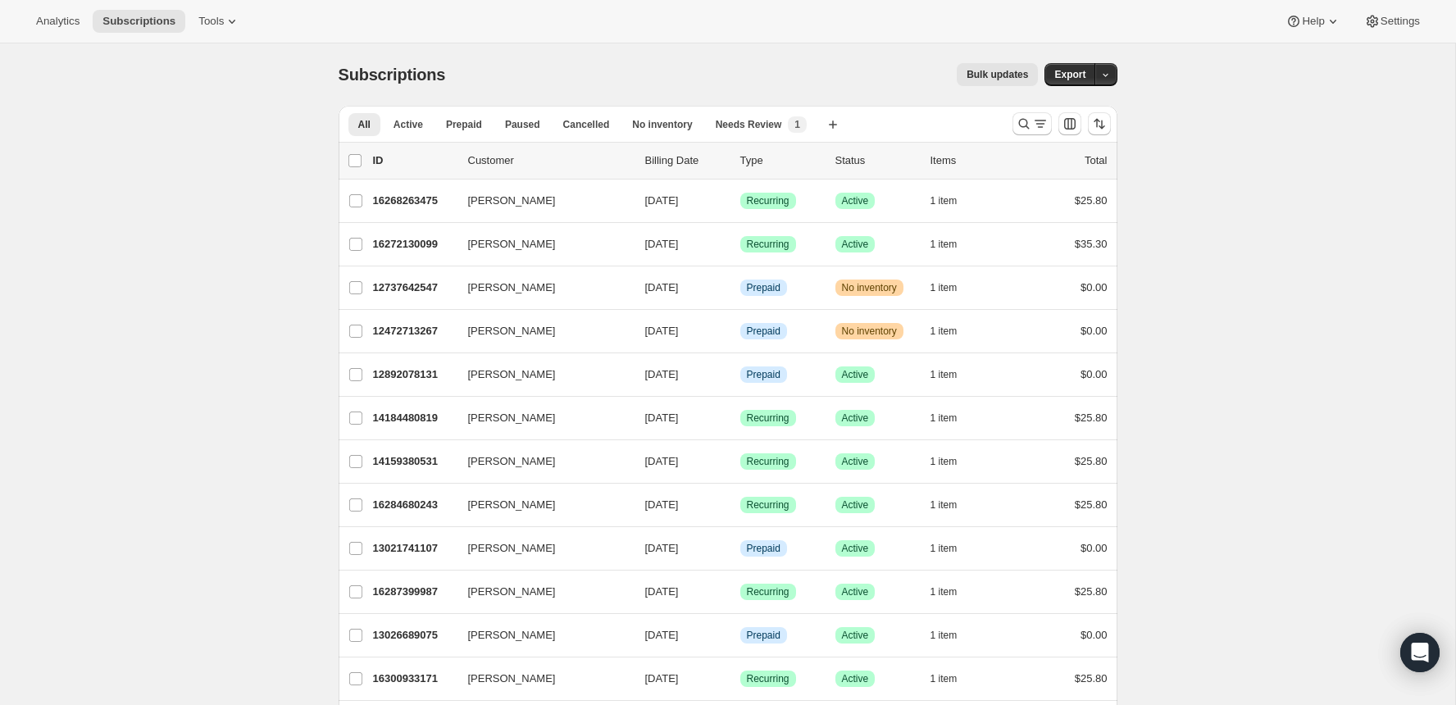
click at [1008, 132] on div at bounding box center [1062, 123] width 112 height 33
click at [1016, 126] on icon "Search and filter results" at bounding box center [1024, 124] width 16 height 16
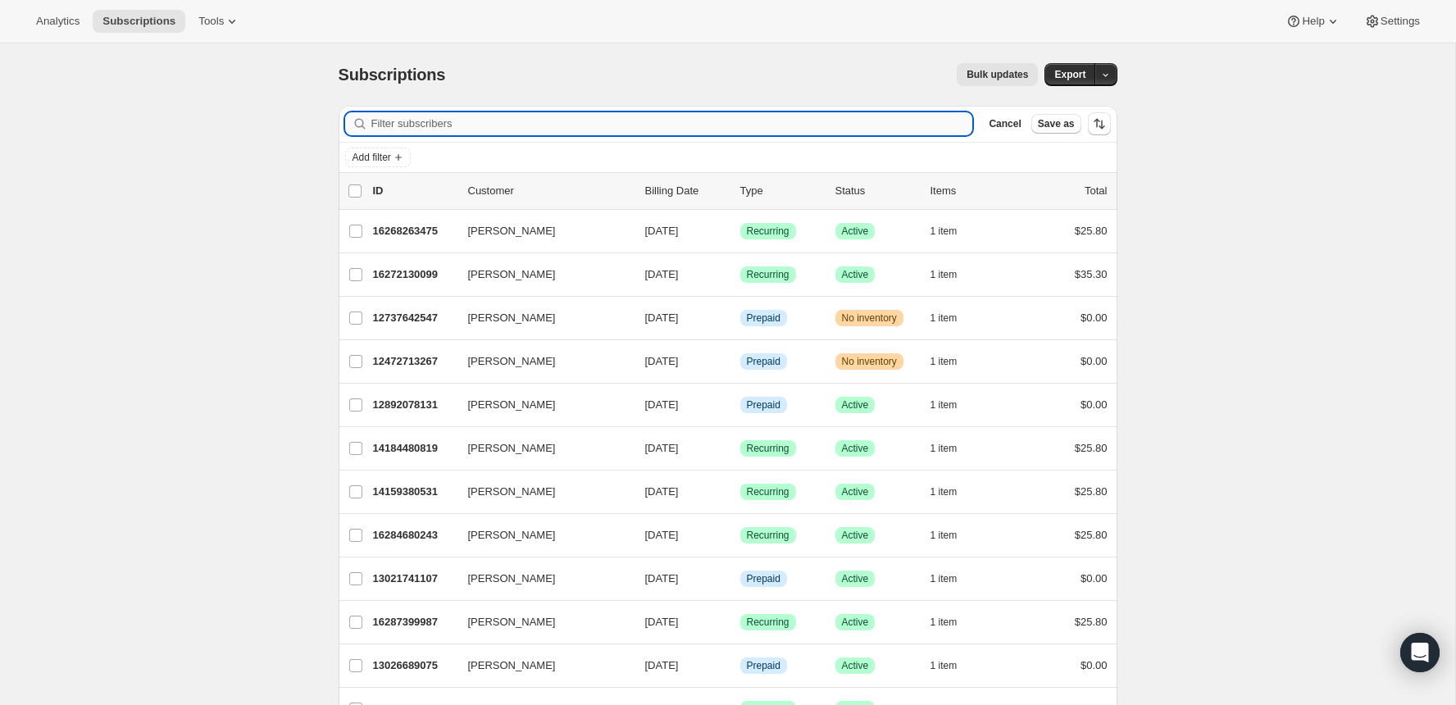
click at [829, 126] on input "Filter subscribers" at bounding box center [672, 123] width 602 height 23
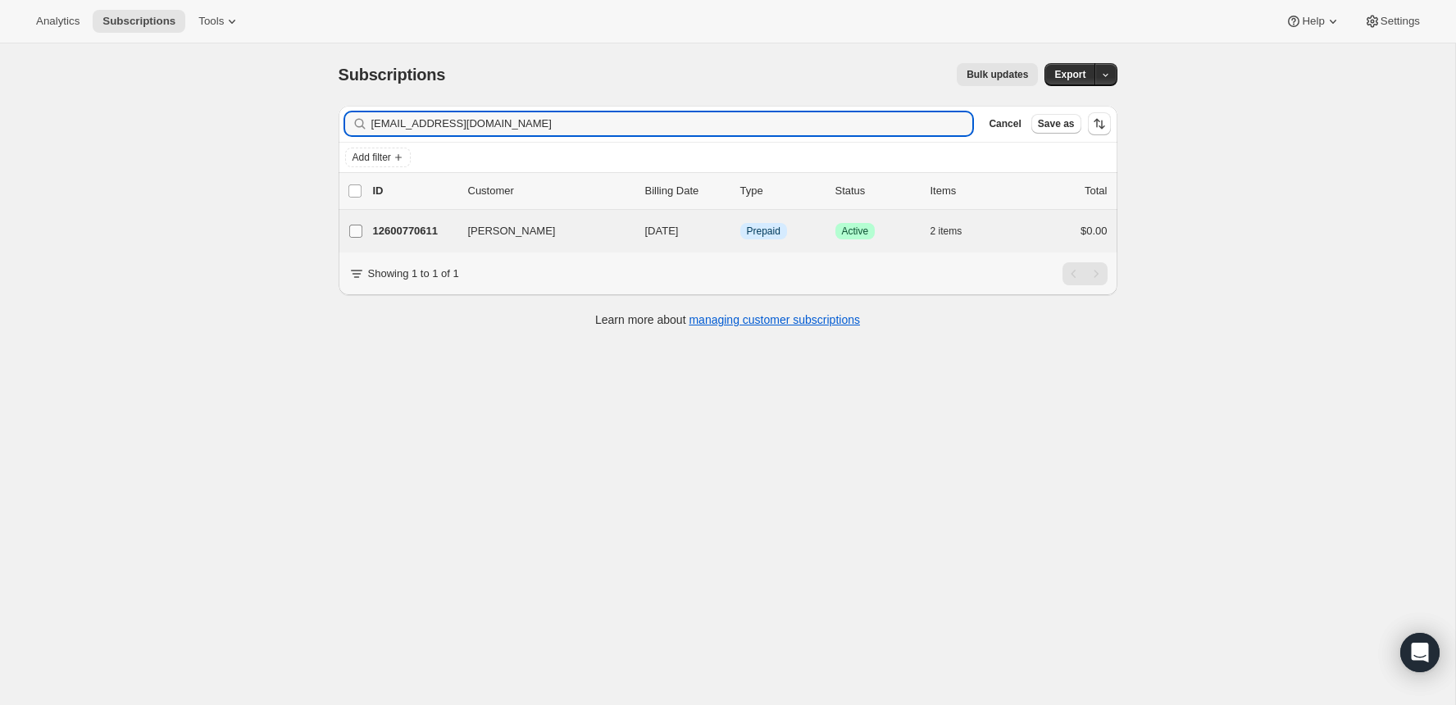
type input "[EMAIL_ADDRESS][DOMAIN_NAME]"
click at [367, 230] on label "[PERSON_NAME]" at bounding box center [356, 231] width 34 height 43
click at [362, 230] on input "[PERSON_NAME]" at bounding box center [355, 231] width 13 height 13
checkbox input "true"
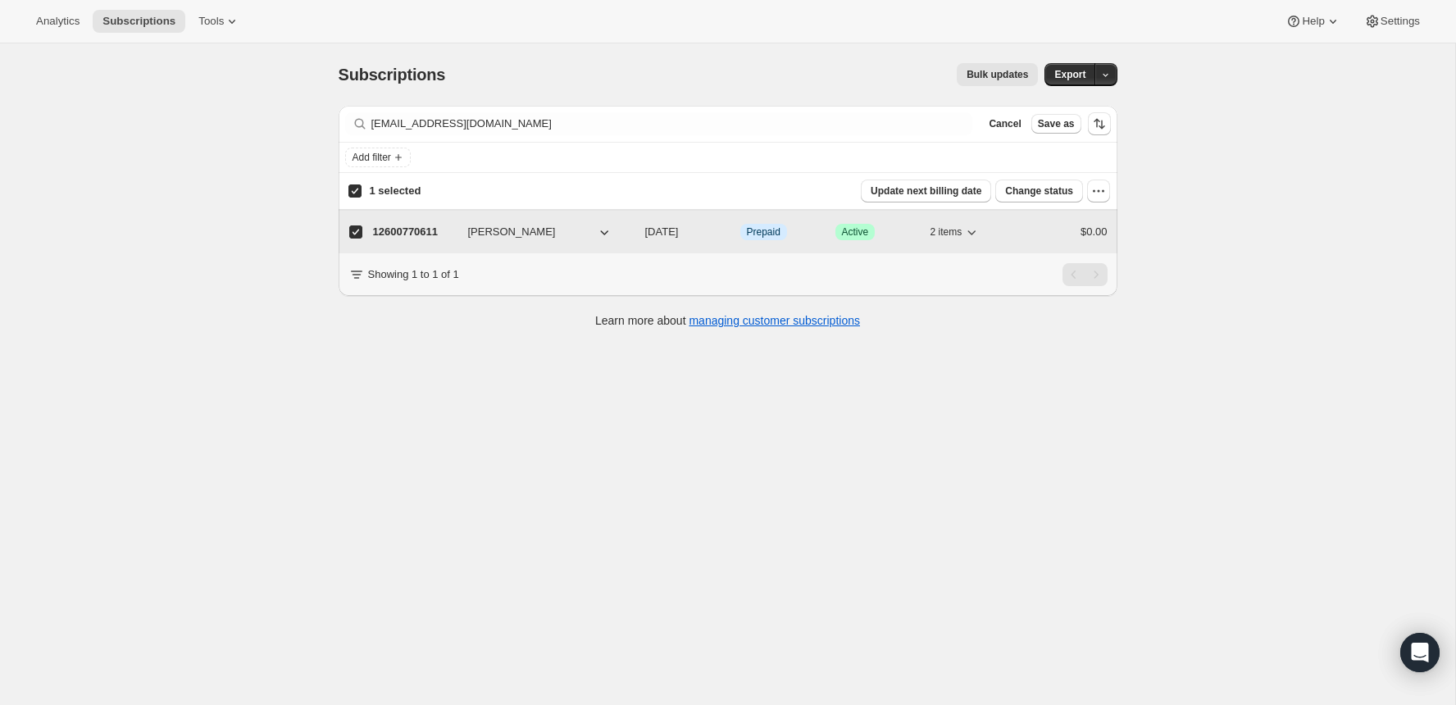
click at [407, 230] on p "12600770611" at bounding box center [414, 232] width 82 height 16
checkbox input "false"
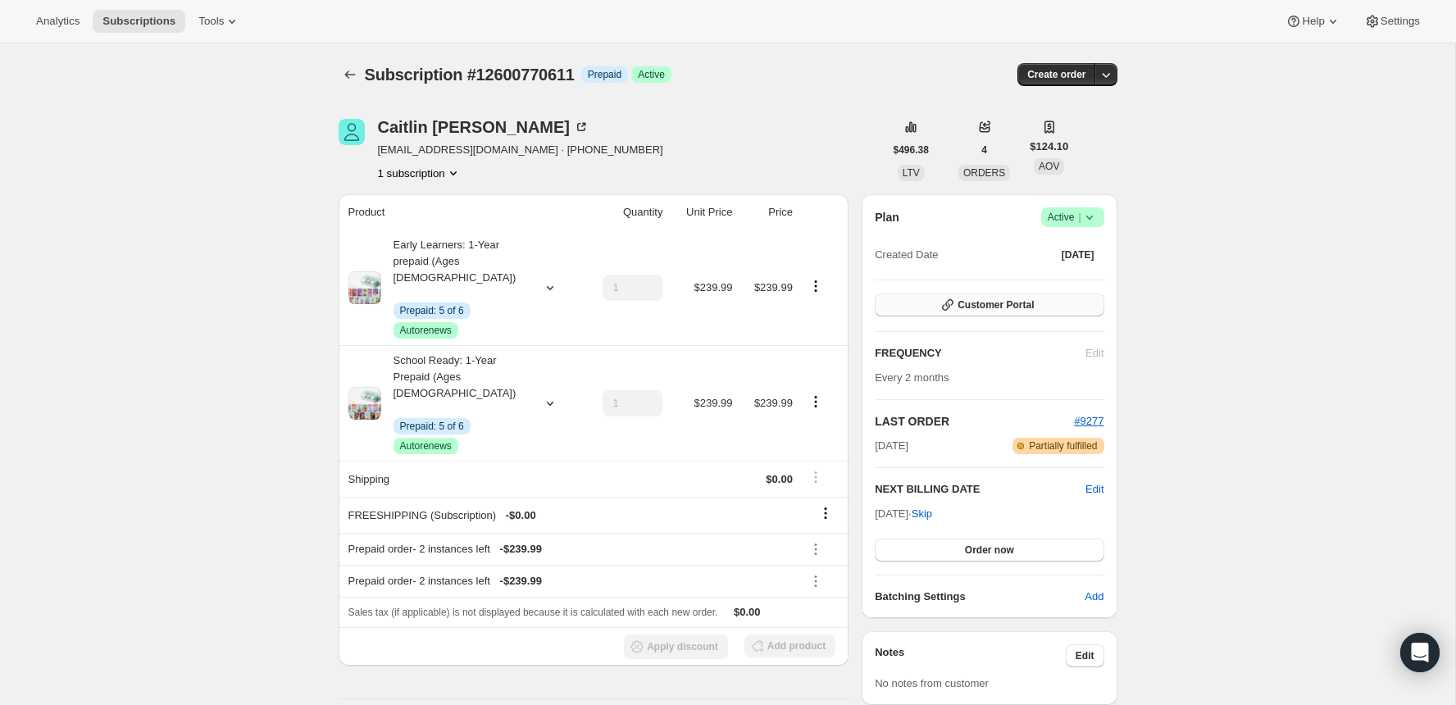
click at [1027, 303] on span "Customer Portal" at bounding box center [996, 305] width 76 height 13
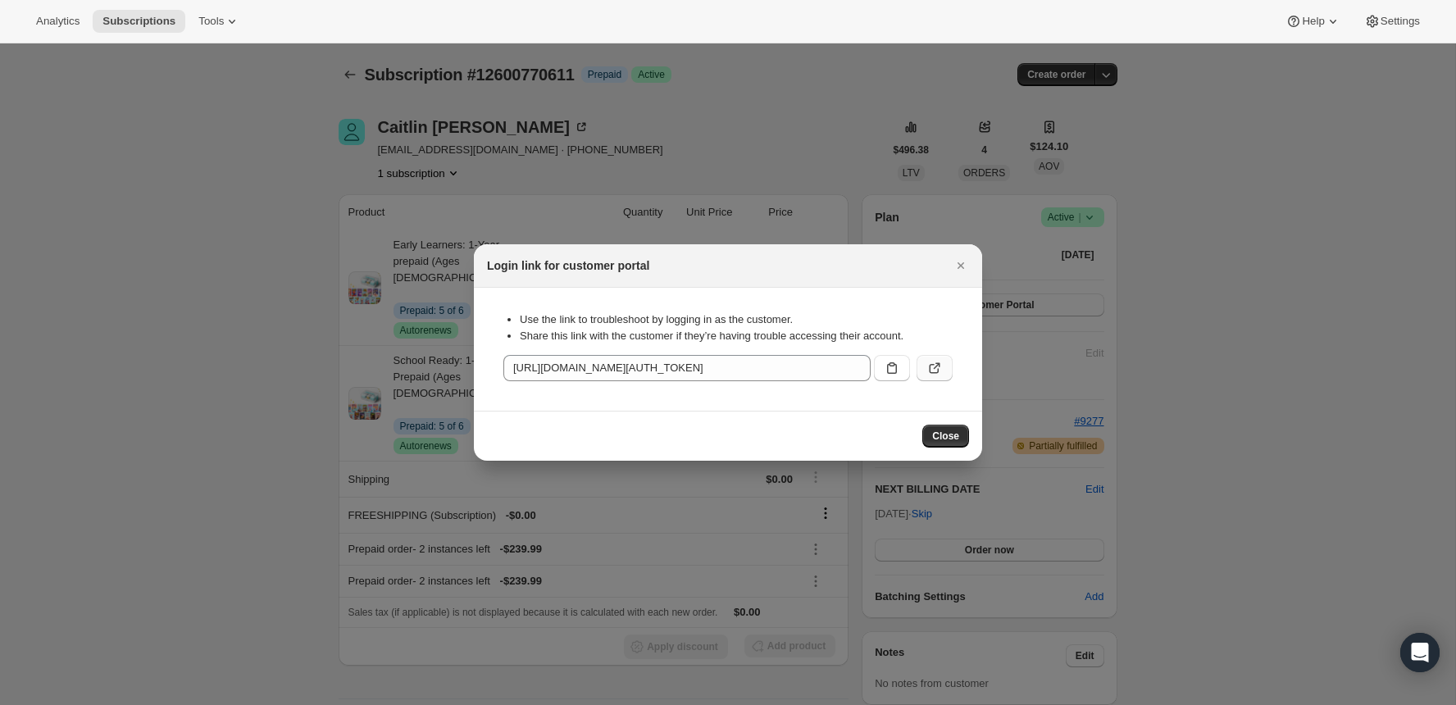
click at [923, 370] on button ":r1gq:" at bounding box center [935, 368] width 36 height 26
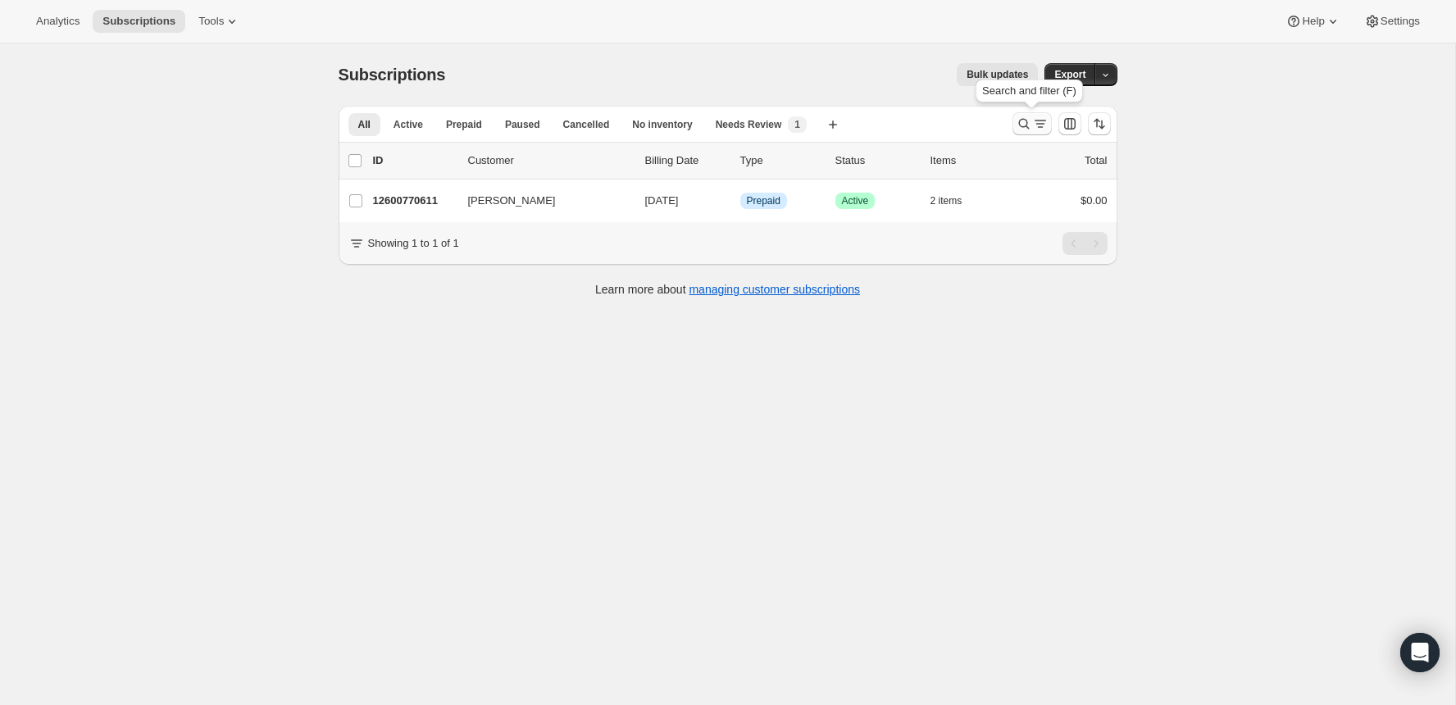
click at [1021, 116] on icon "Search and filter results" at bounding box center [1024, 124] width 16 height 16
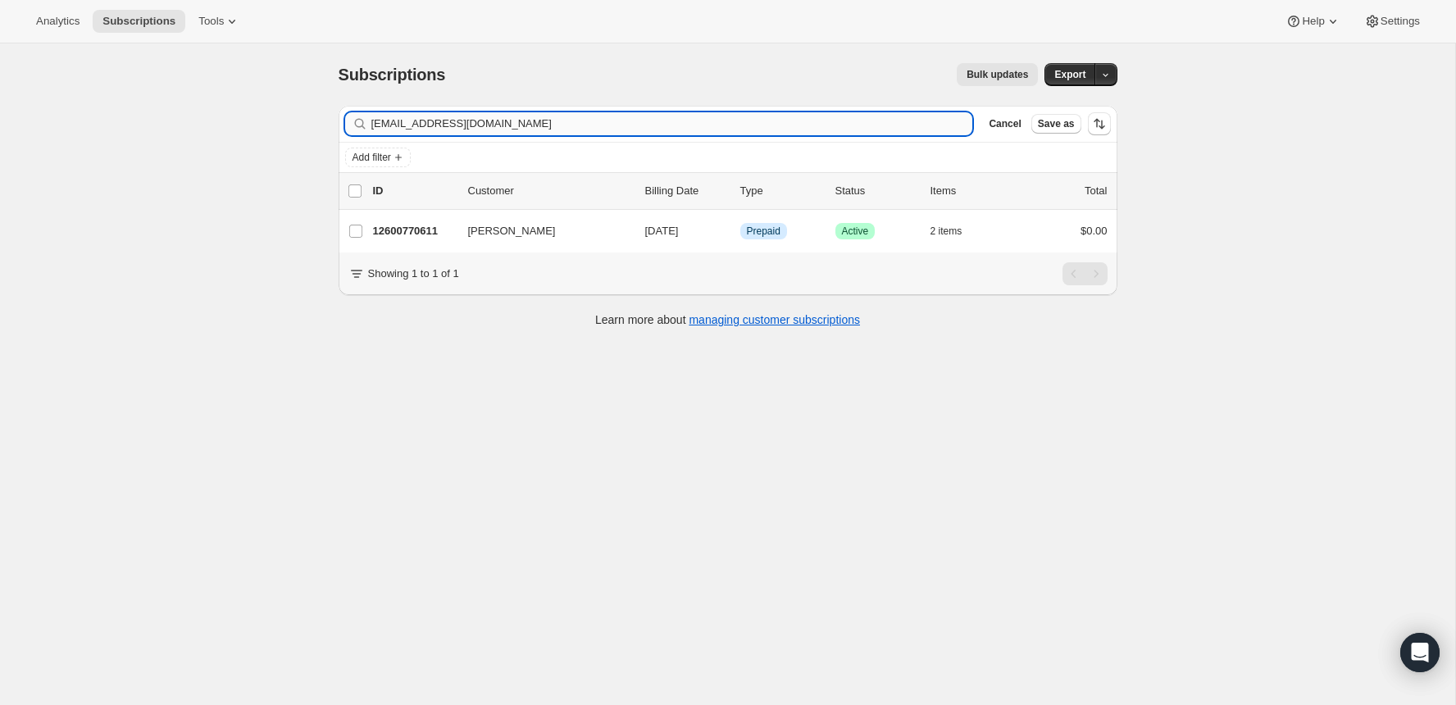
click at [699, 132] on input "[EMAIL_ADDRESS][DOMAIN_NAME]" at bounding box center [672, 123] width 602 height 23
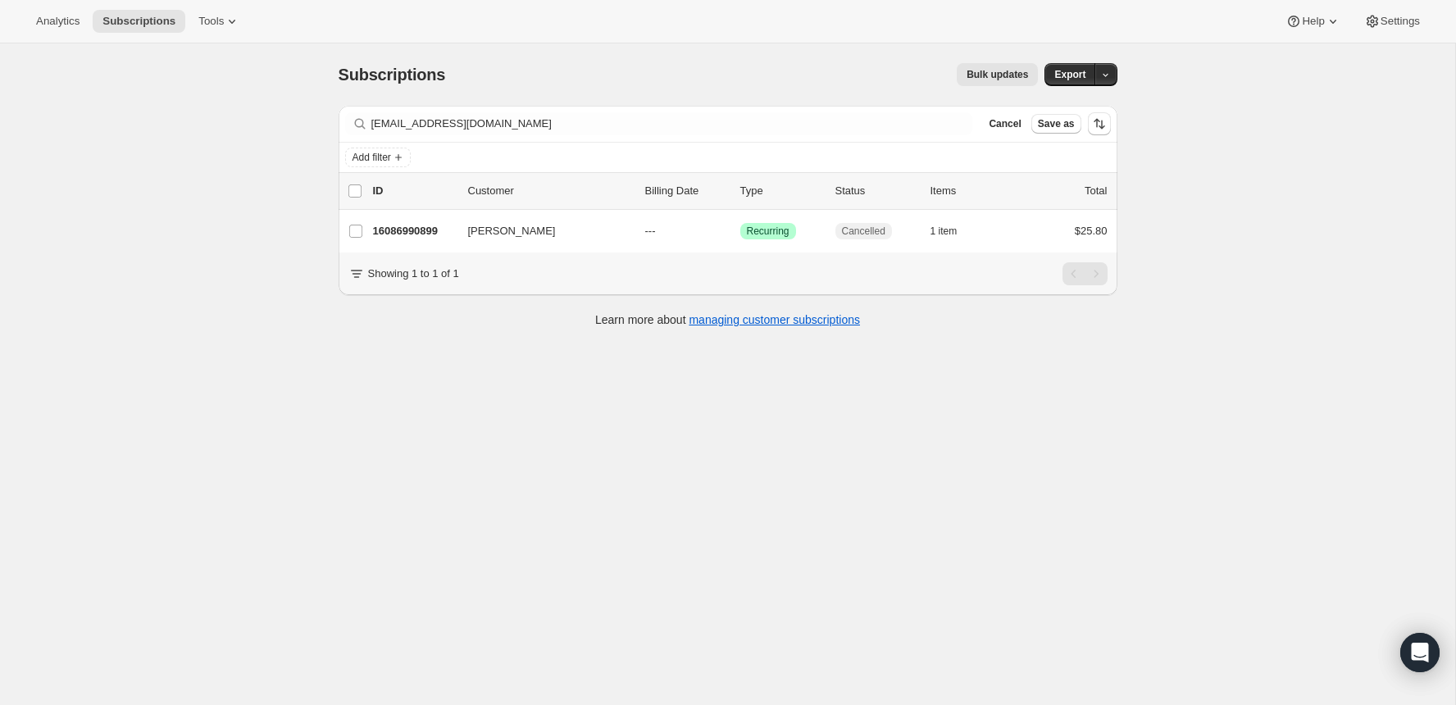
click at [518, 107] on div "Filter subscribers [EMAIL_ADDRESS][DOMAIN_NAME] Clear Cancel Save as" at bounding box center [728, 124] width 779 height 36
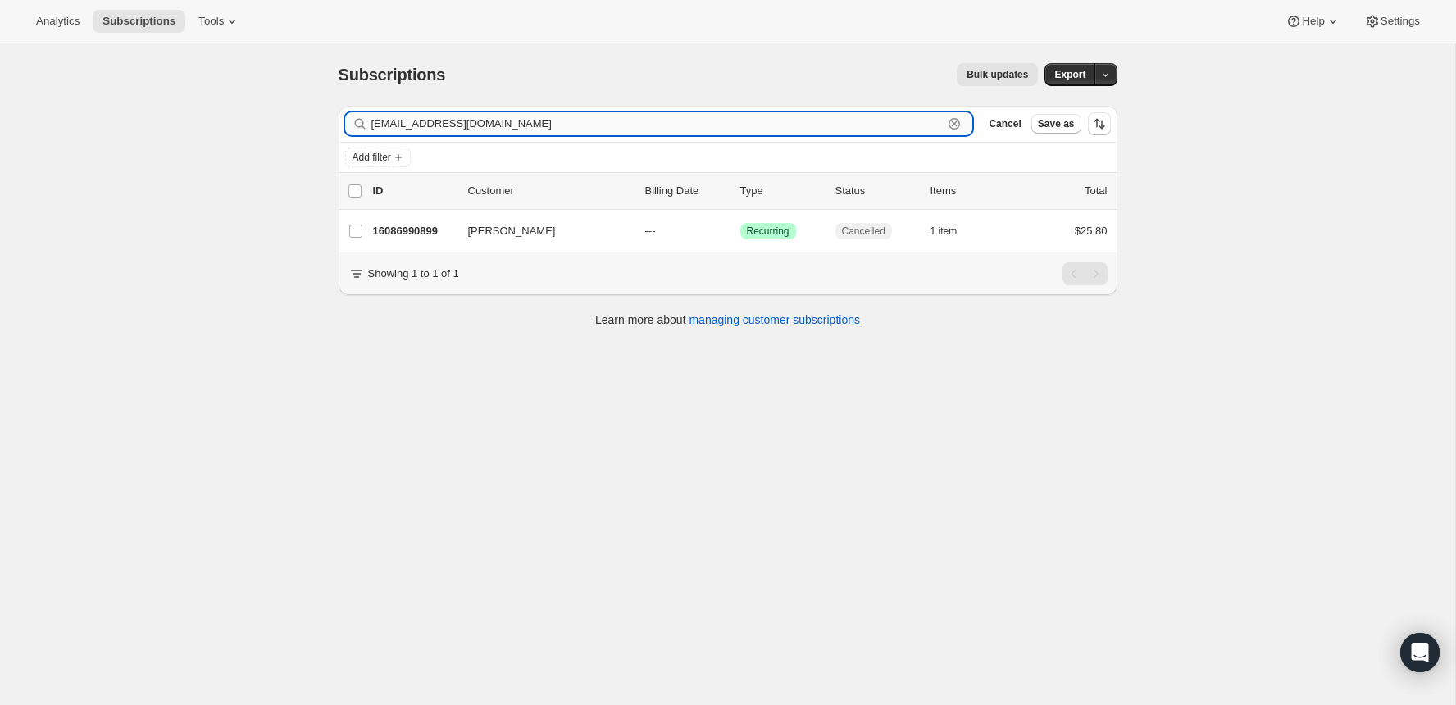
click at [518, 118] on input "[EMAIL_ADDRESS][DOMAIN_NAME]" at bounding box center [657, 123] width 572 height 23
paste input "[EMAIL_ADDRESS][DOMAIN_NAME]"
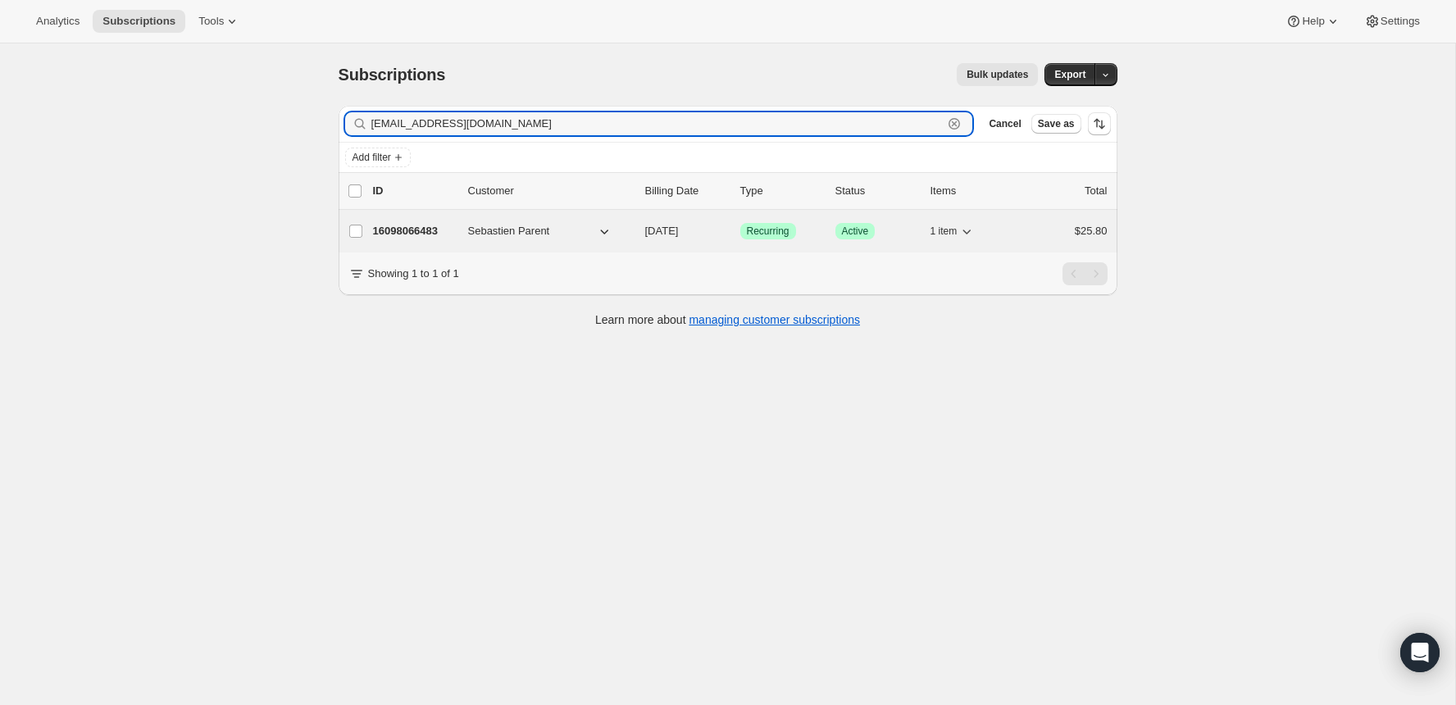
type input "[EMAIL_ADDRESS][DOMAIN_NAME]"
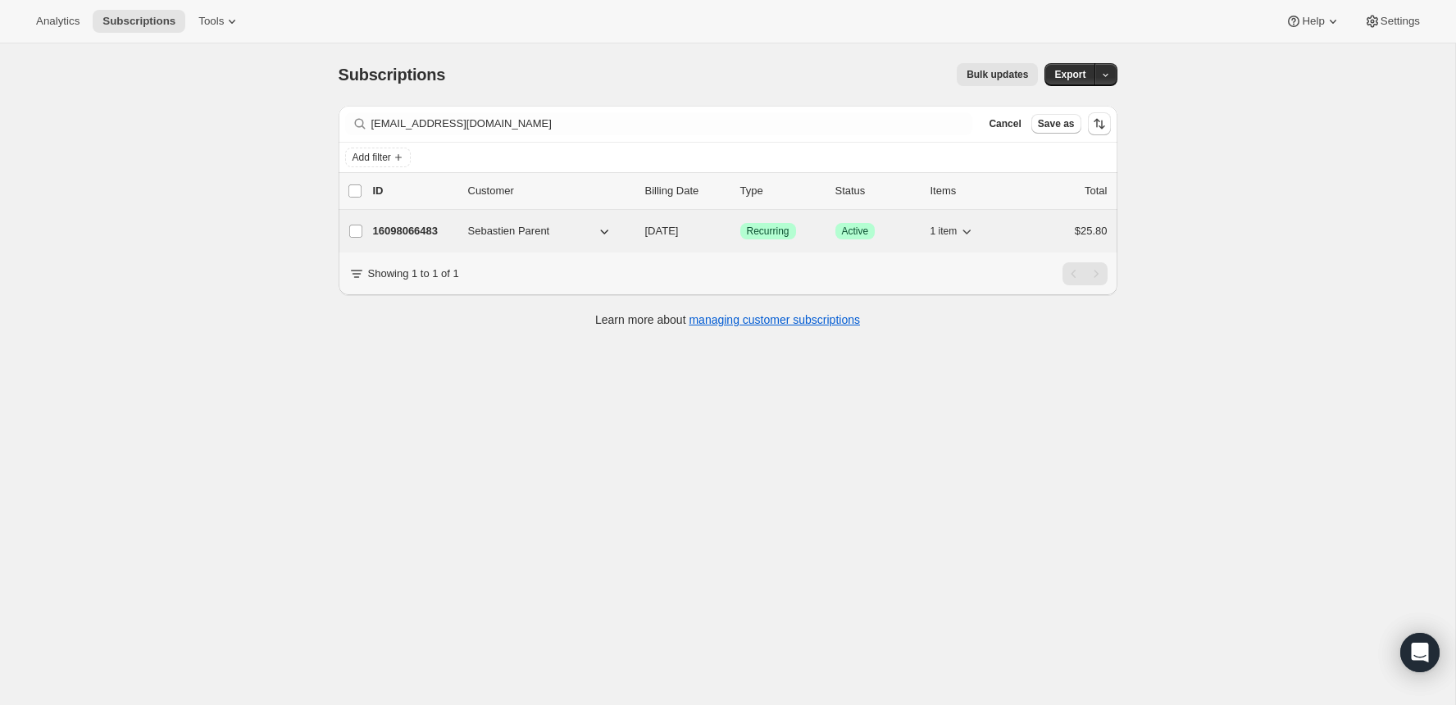
click at [420, 228] on p "16098066483" at bounding box center [414, 231] width 82 height 16
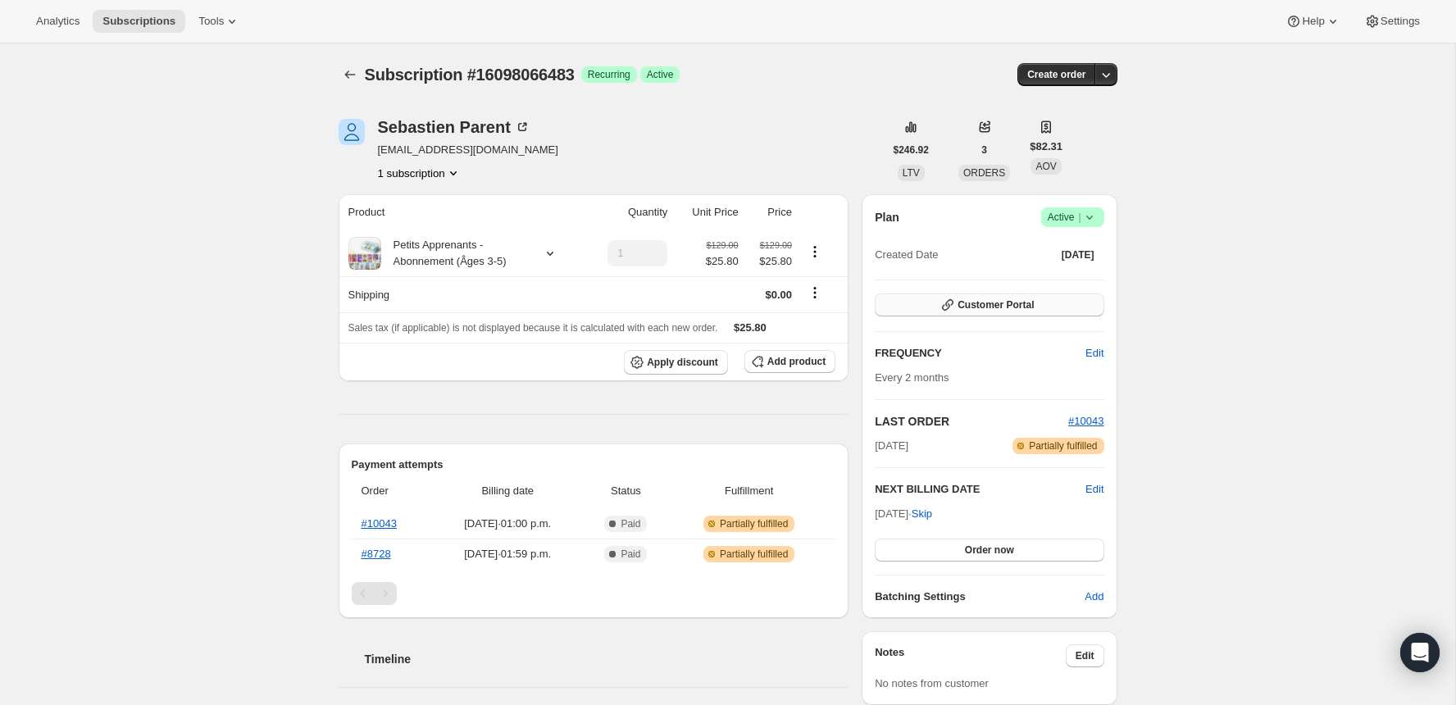
click at [978, 300] on span "Customer Portal" at bounding box center [996, 305] width 76 height 13
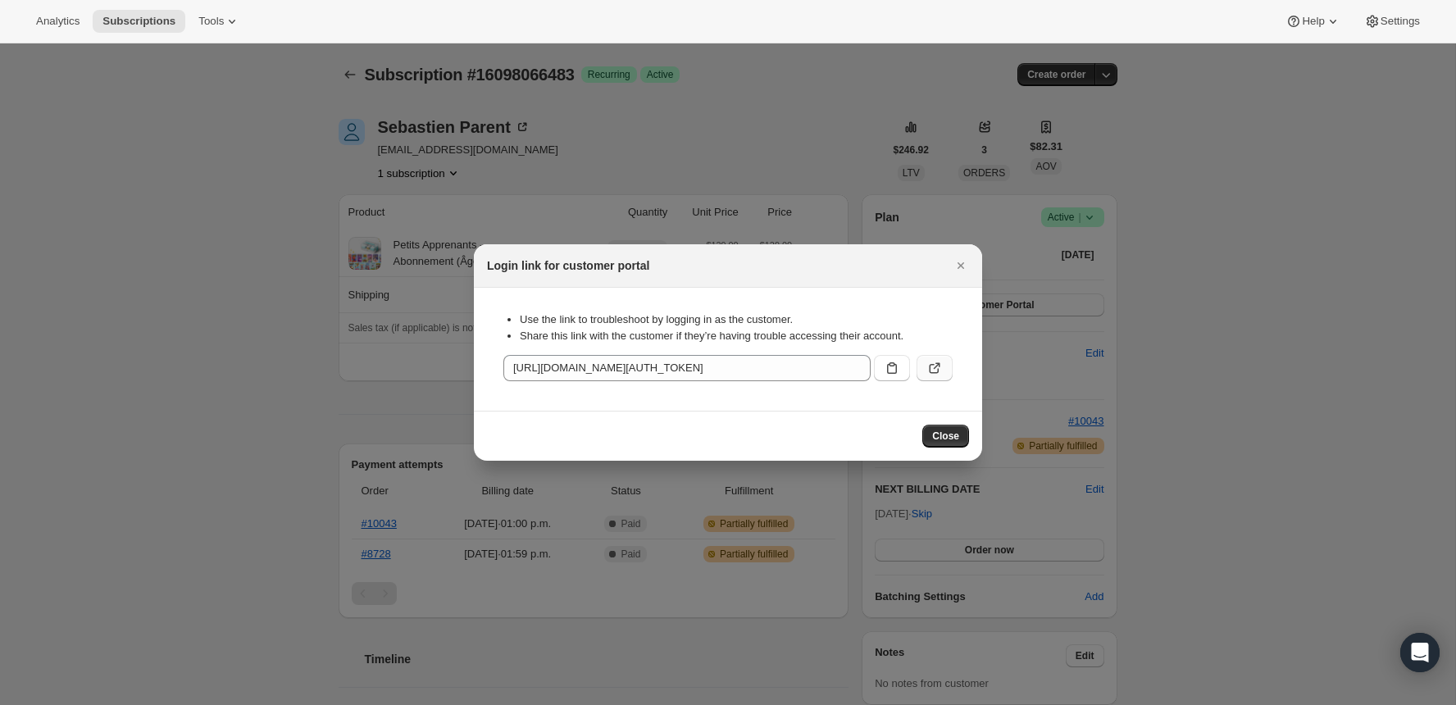
click at [932, 371] on icon ":r1l0:" at bounding box center [935, 368] width 16 height 16
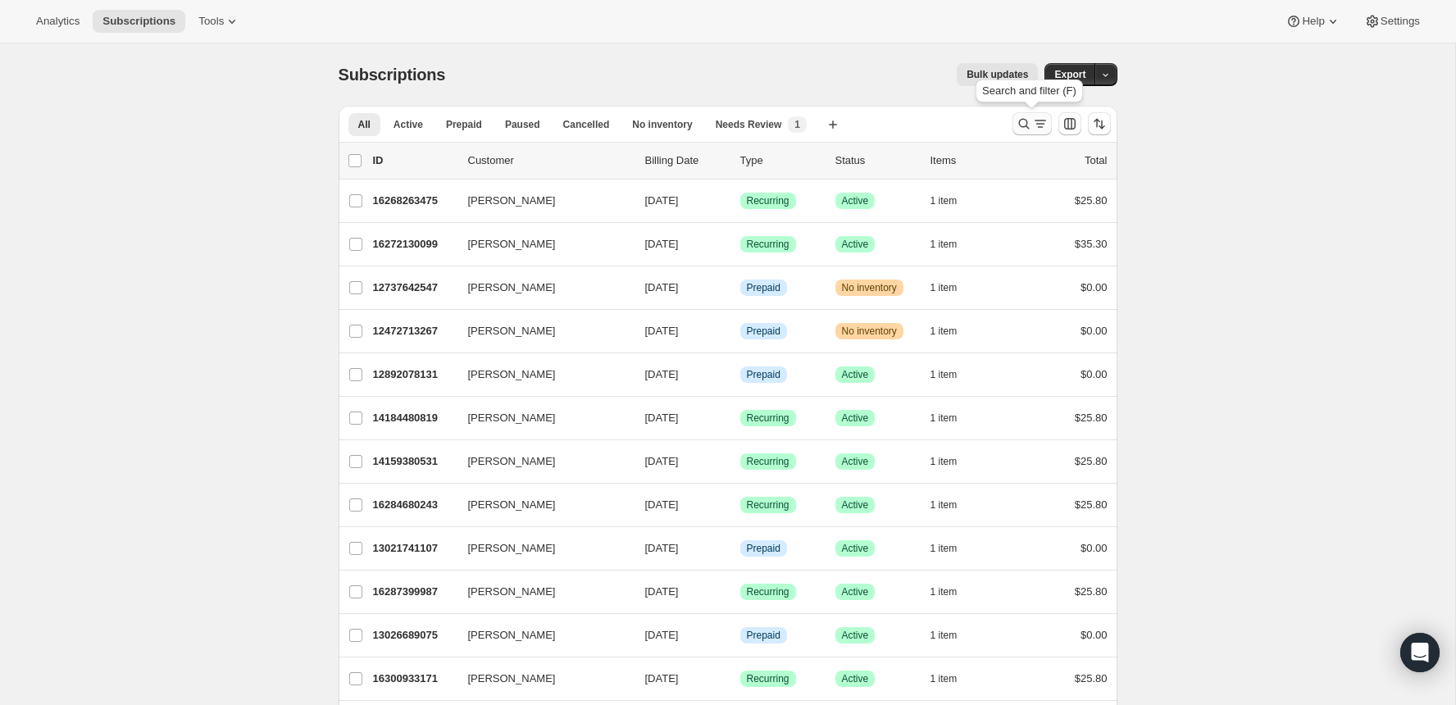
click at [1016, 123] on icon "Search and filter results" at bounding box center [1024, 124] width 16 height 16
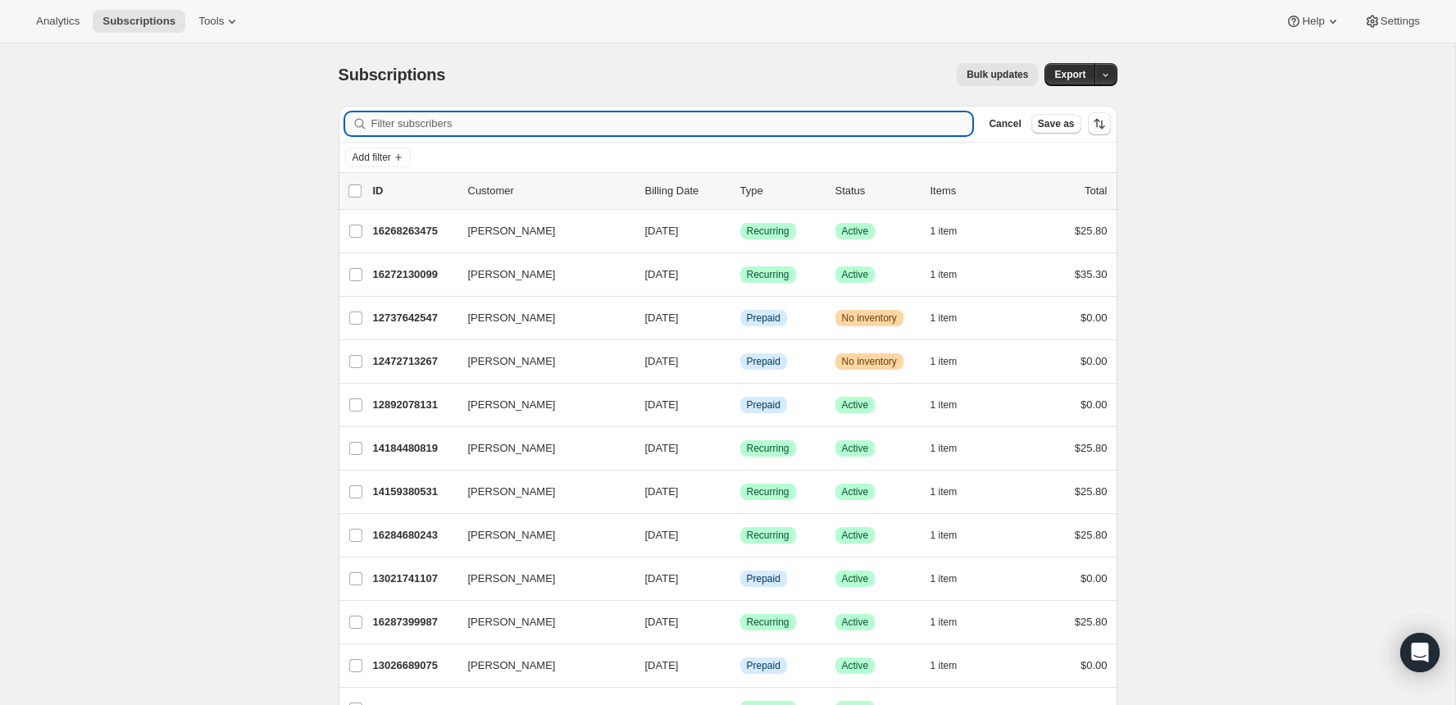
click at [827, 118] on input "Filter subscribers" at bounding box center [672, 123] width 602 height 23
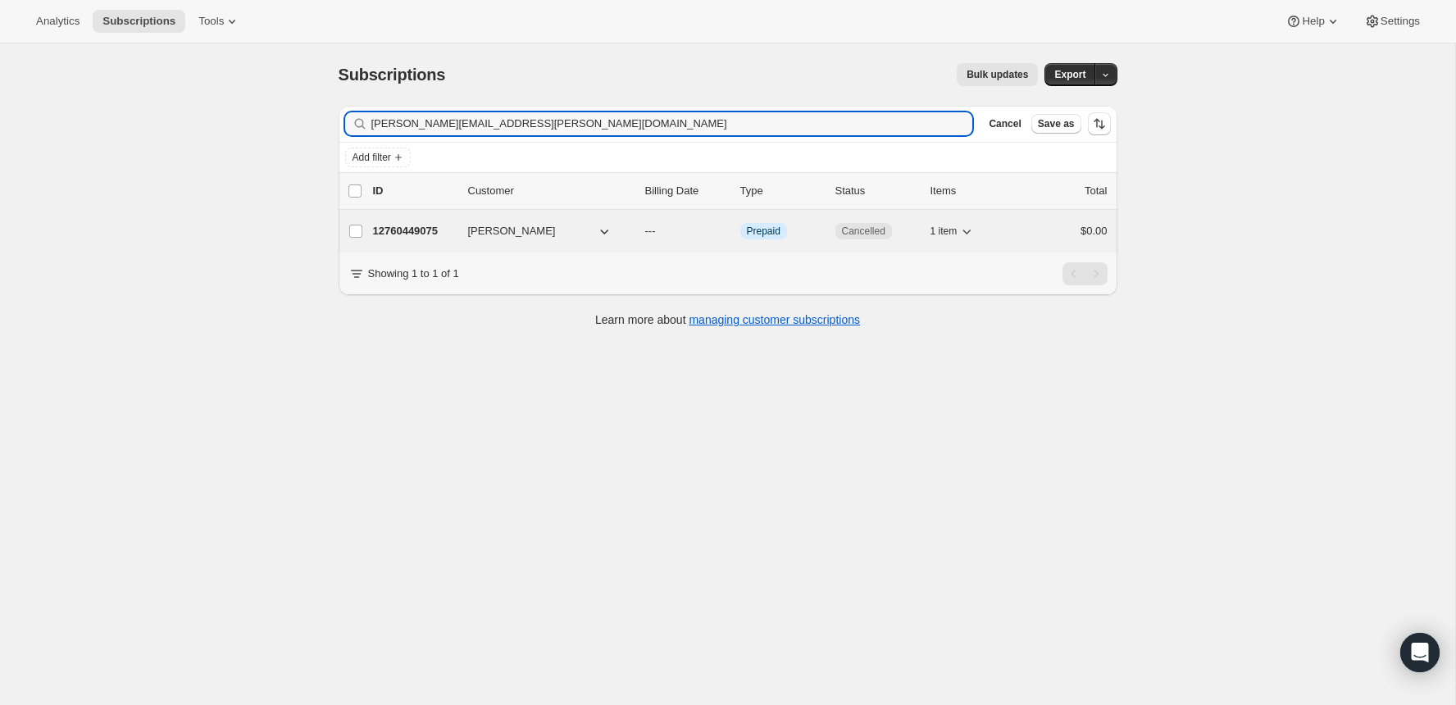
type input "heather.duquette@gmail.com"
click at [434, 235] on p "12760449075" at bounding box center [414, 231] width 82 height 16
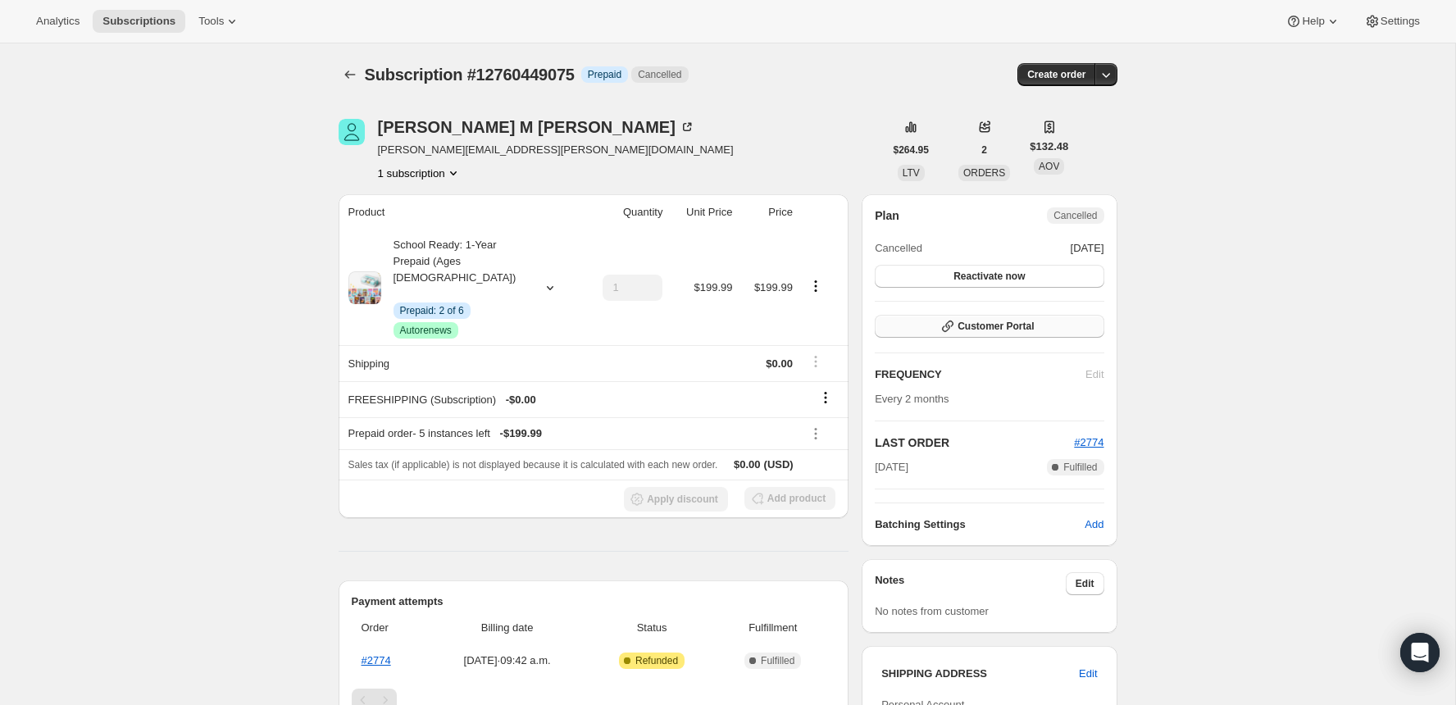
click at [1004, 330] on span "Customer Portal" at bounding box center [996, 326] width 76 height 13
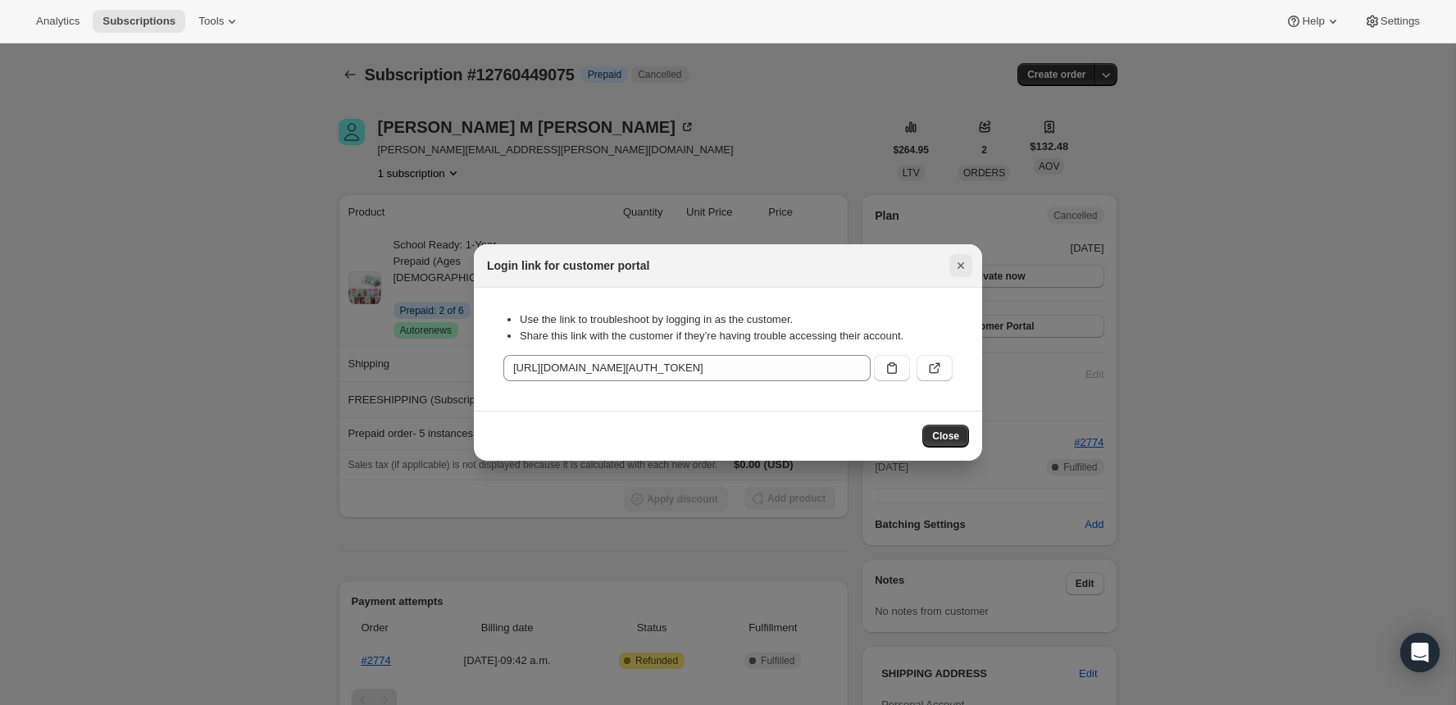
click at [954, 262] on icon "Close" at bounding box center [961, 266] width 16 height 16
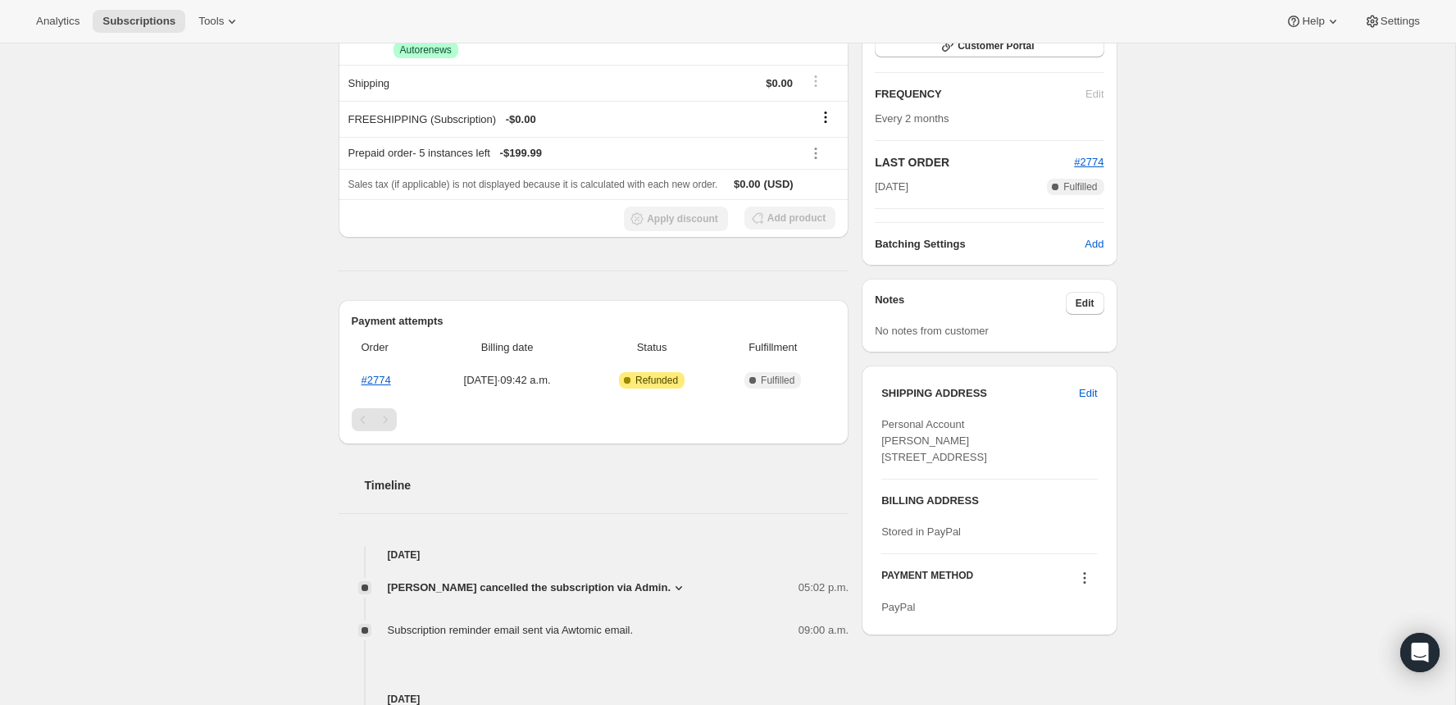
scroll to position [285, 0]
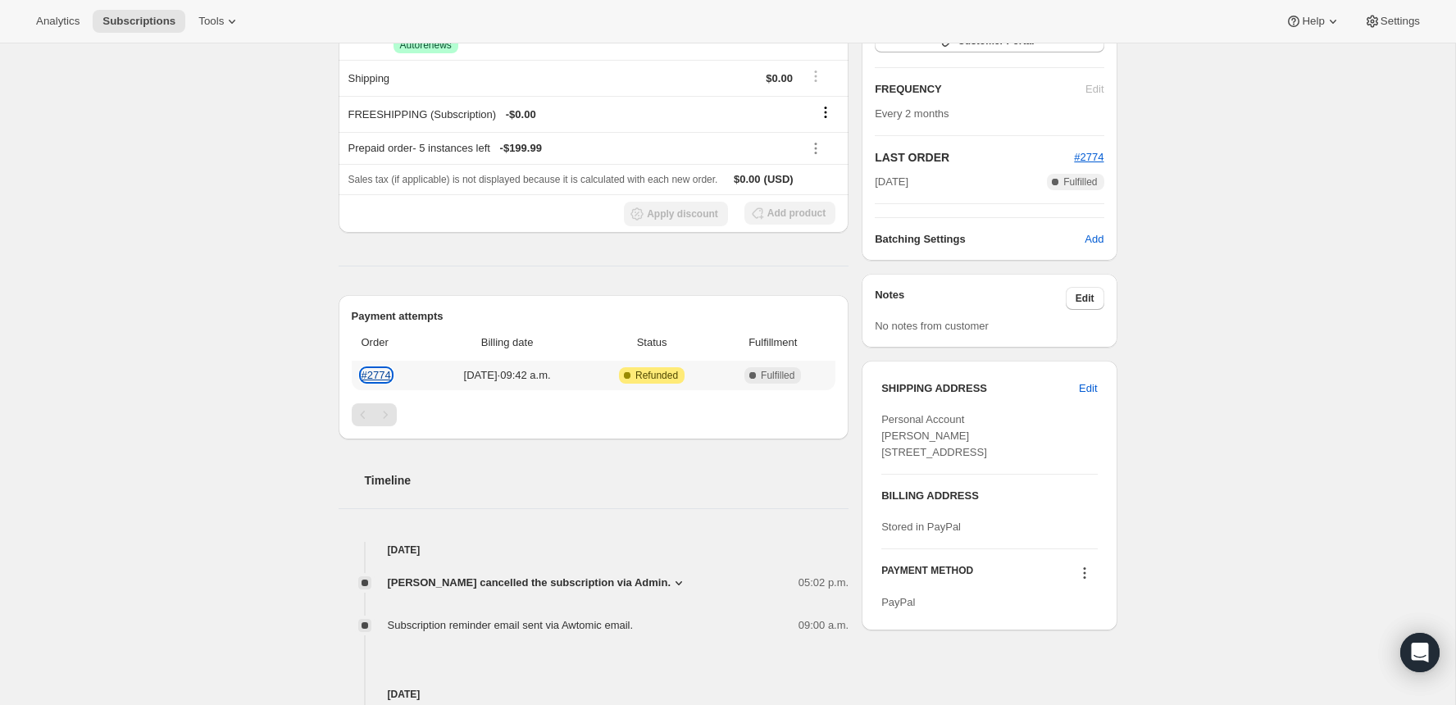
click at [374, 369] on link "#2774" at bounding box center [377, 375] width 30 height 12
